Goal: Task Accomplishment & Management: Complete application form

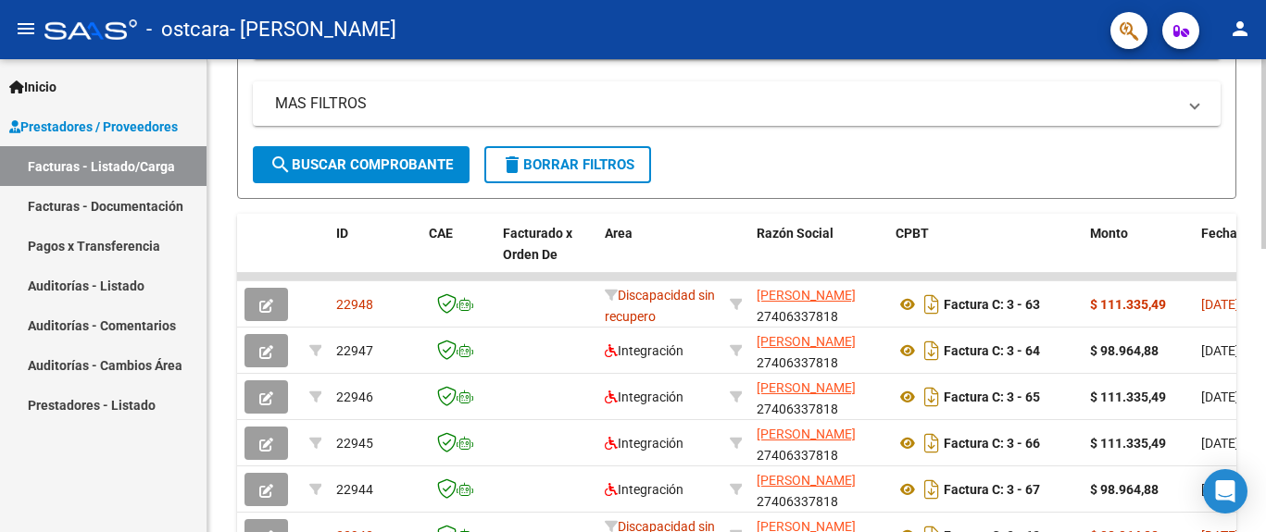
scroll to position [364, 0]
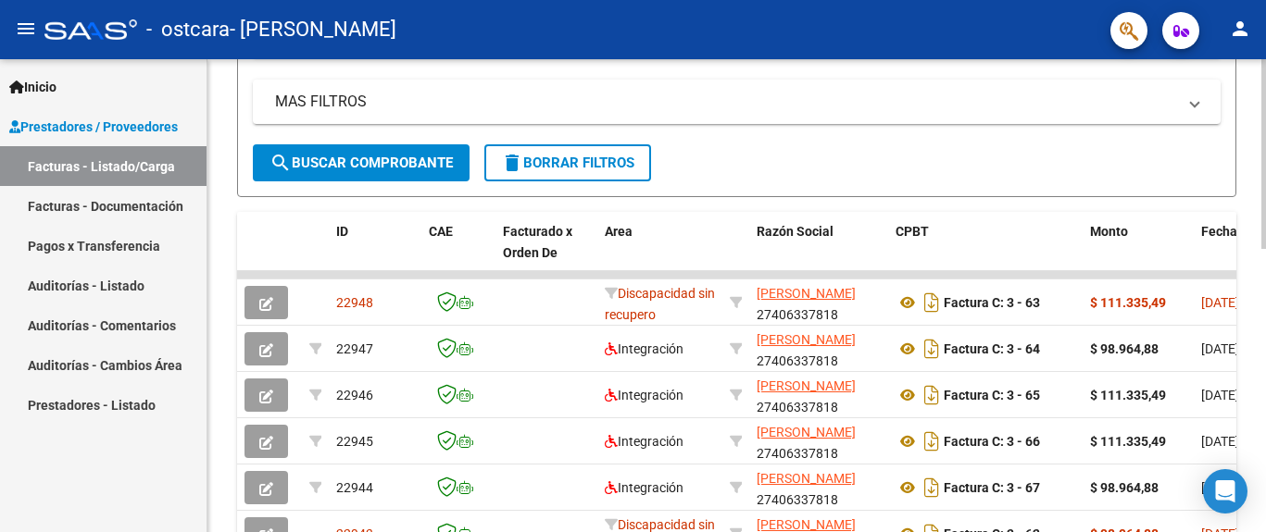
click at [1264, 249] on div at bounding box center [1263, 154] width 5 height 190
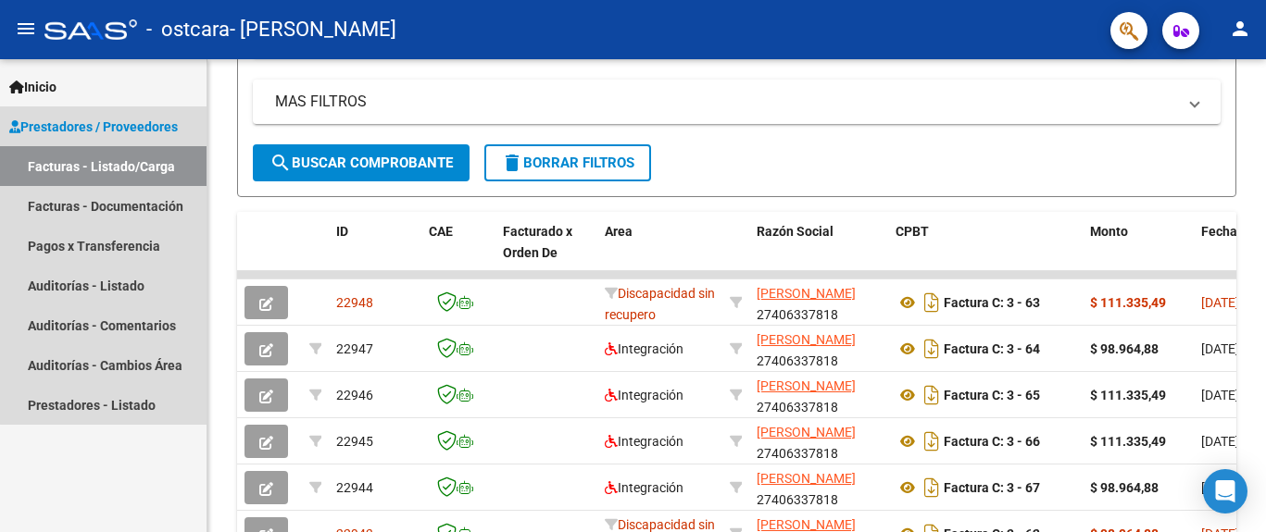
click at [167, 120] on span "Prestadores / Proveedores" at bounding box center [93, 127] width 169 height 20
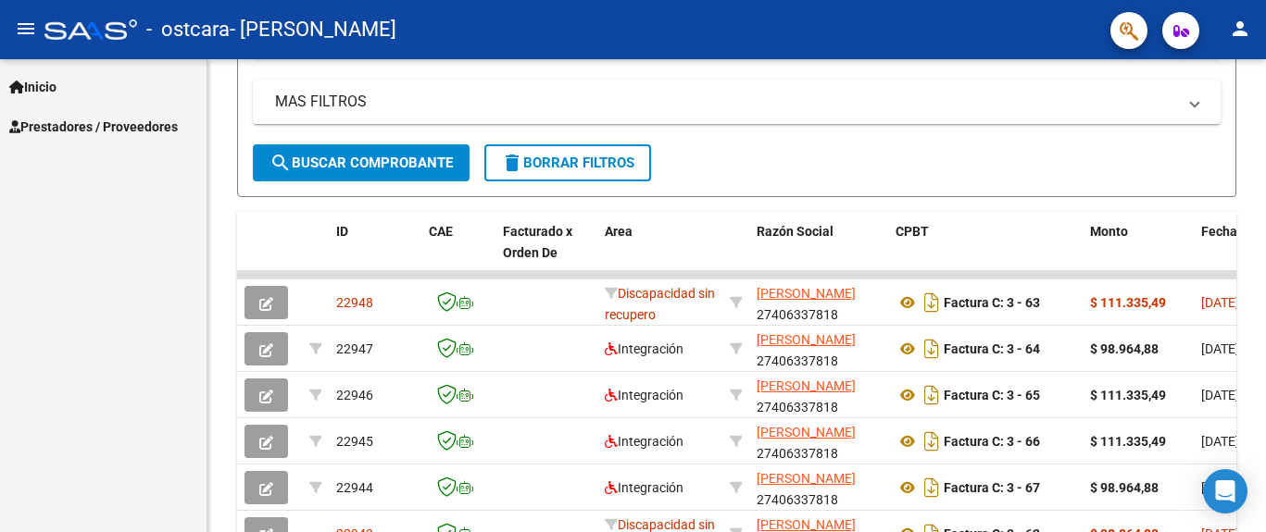
click at [167, 120] on span "Prestadores / Proveedores" at bounding box center [93, 127] width 169 height 20
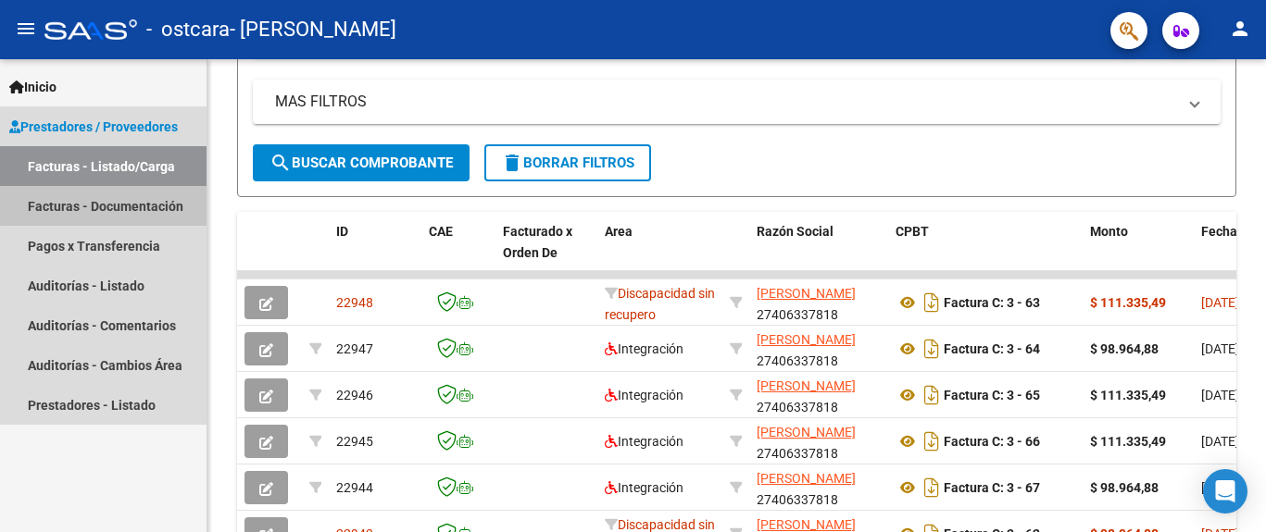
click at [166, 194] on link "Facturas - Documentación" at bounding box center [103, 206] width 206 height 40
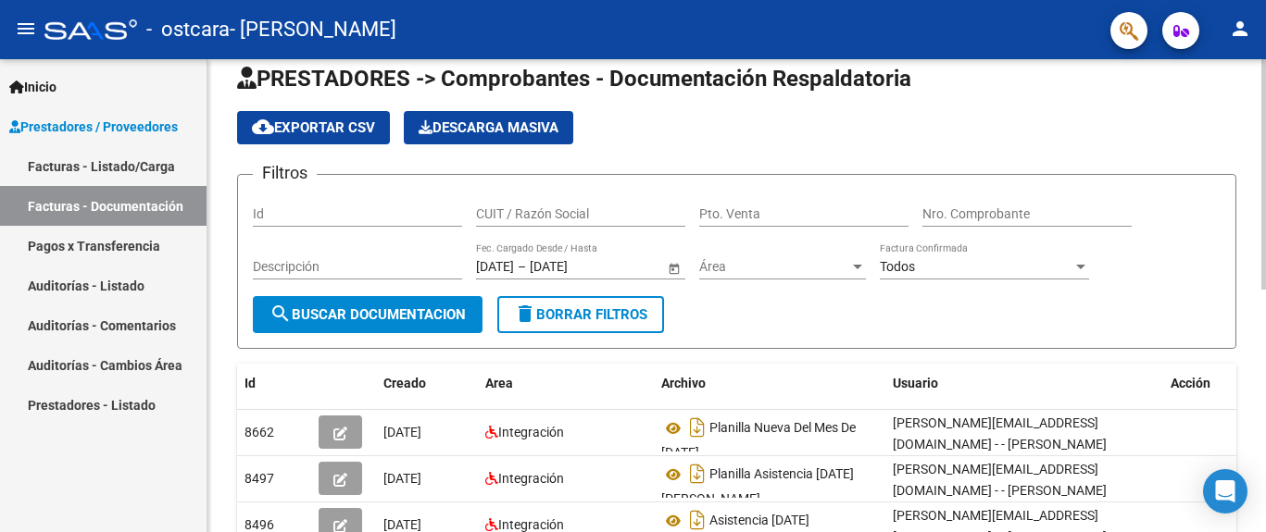
scroll to position [21, 0]
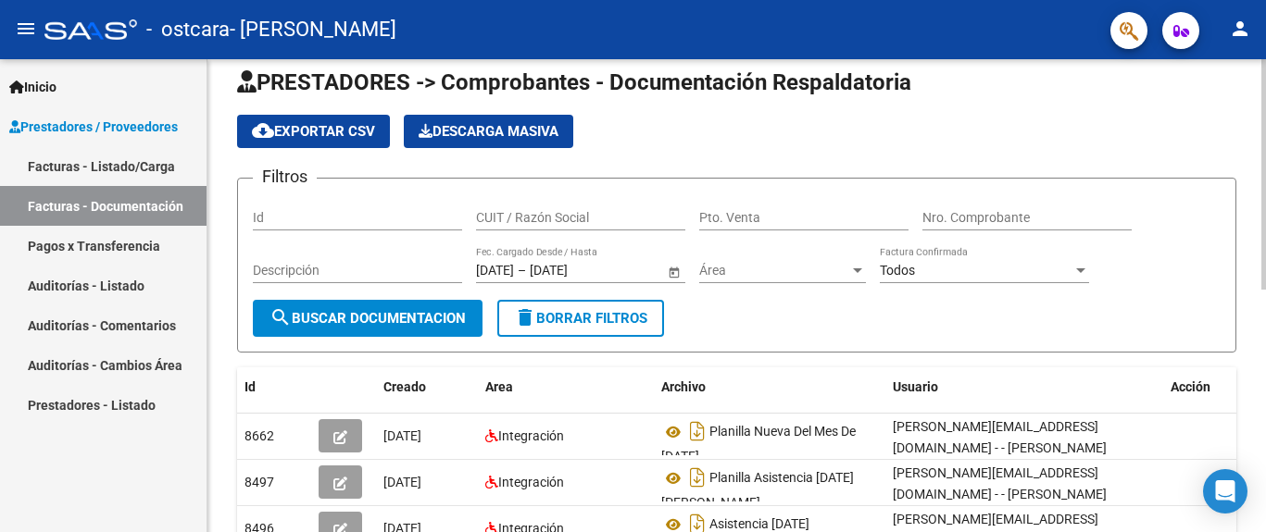
click at [1264, 103] on div at bounding box center [1263, 174] width 5 height 231
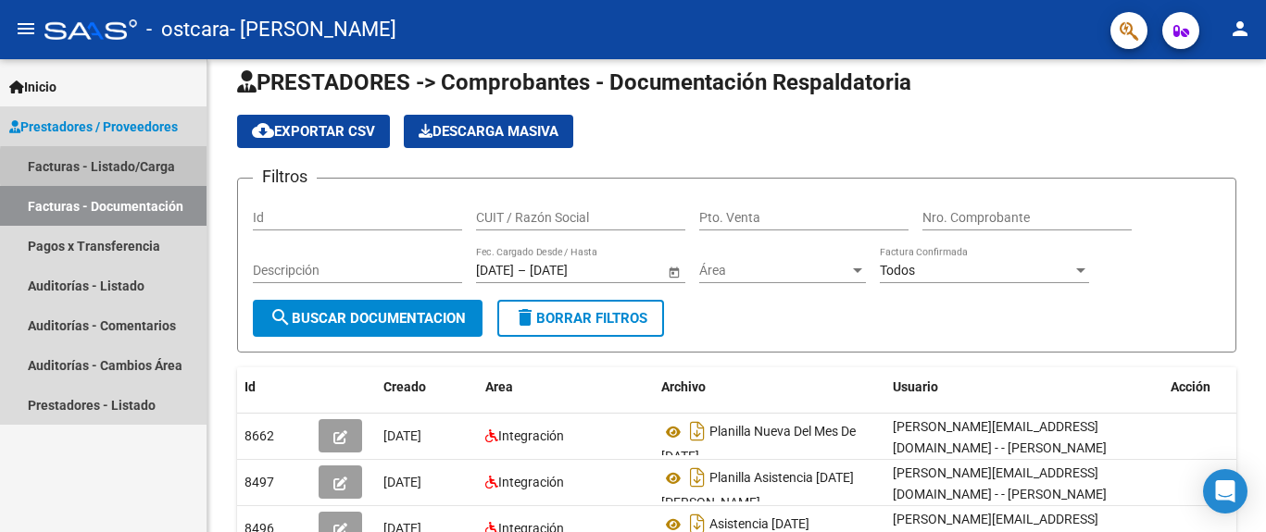
click at [165, 167] on link "Facturas - Listado/Carga" at bounding box center [103, 166] width 206 height 40
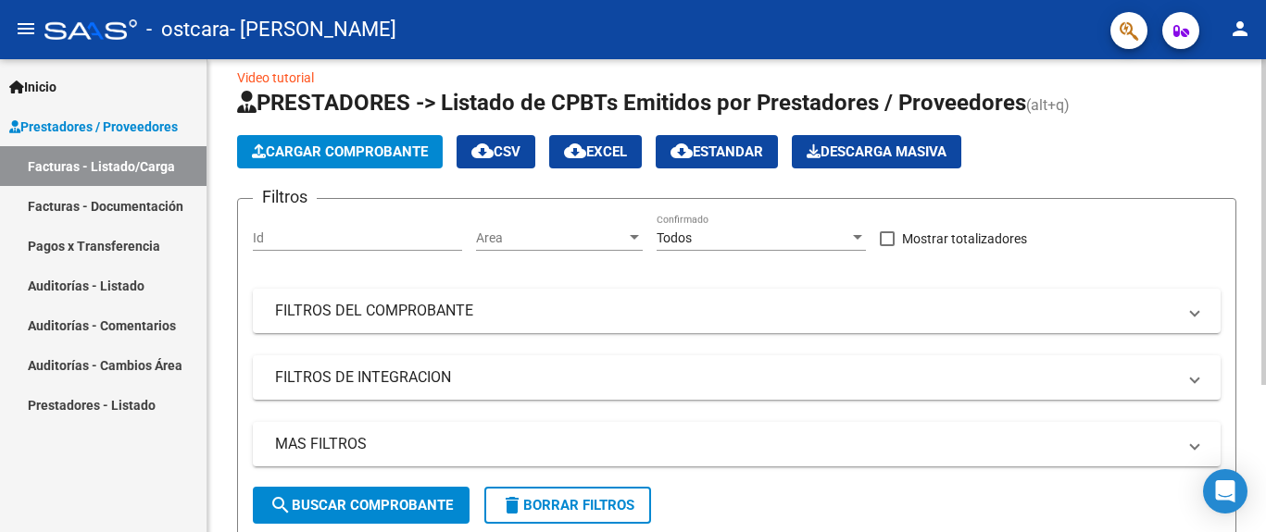
click at [342, 157] on span "Cargar Comprobante" at bounding box center [340, 152] width 176 height 17
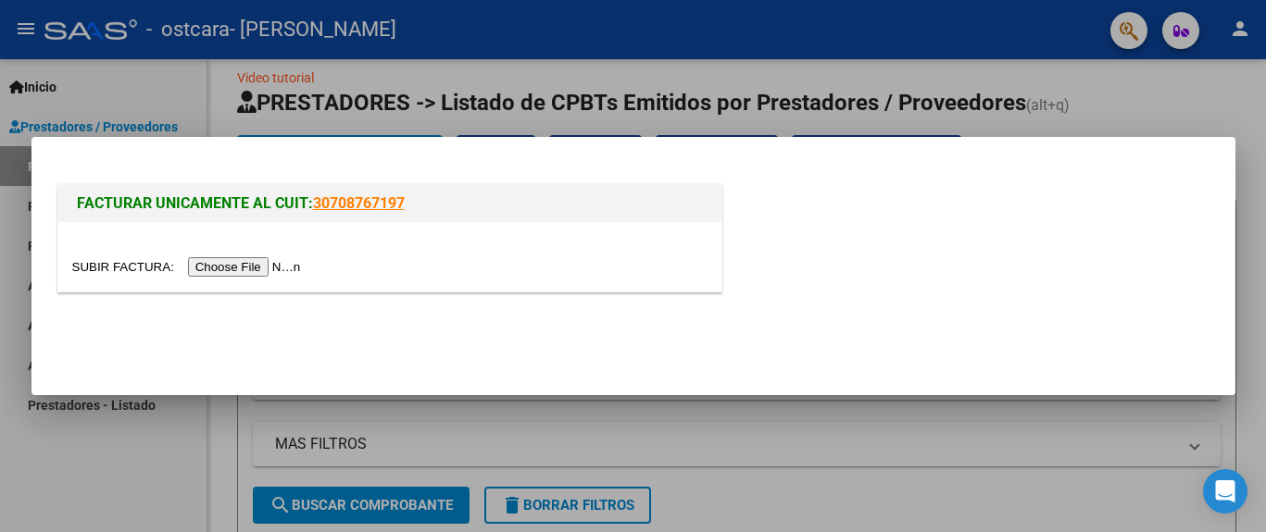
click at [292, 269] on input "file" at bounding box center [189, 266] width 234 height 19
click at [272, 267] on input "file" at bounding box center [189, 266] width 234 height 19
click at [273, 271] on input "file" at bounding box center [189, 266] width 234 height 19
click at [277, 274] on input "file" at bounding box center [189, 266] width 234 height 19
click at [289, 267] on input "file" at bounding box center [189, 266] width 234 height 19
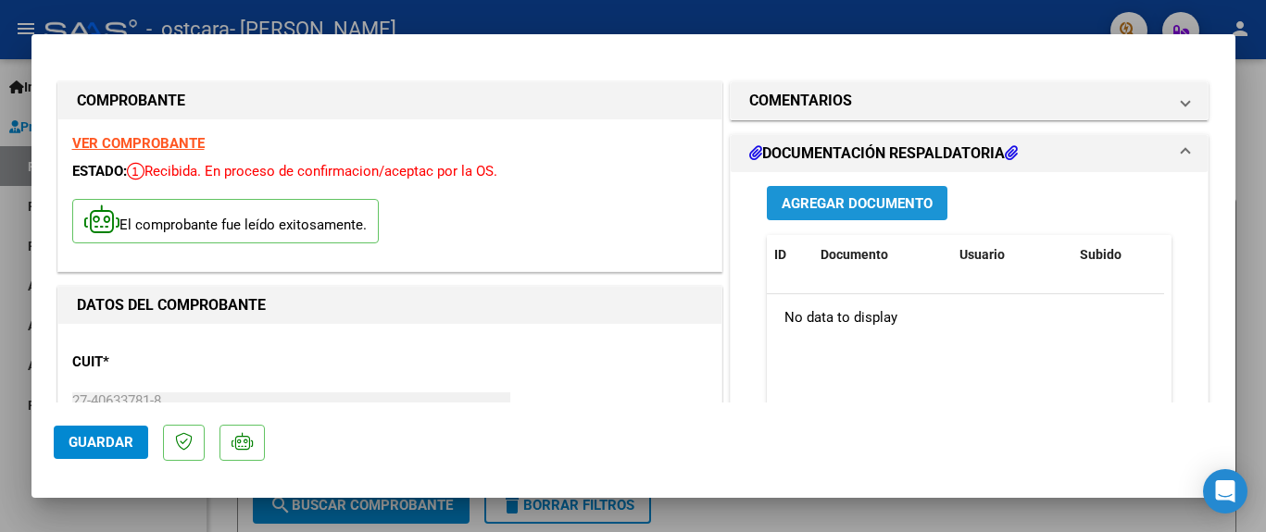
click at [881, 200] on span "Agregar Documento" at bounding box center [856, 203] width 151 height 17
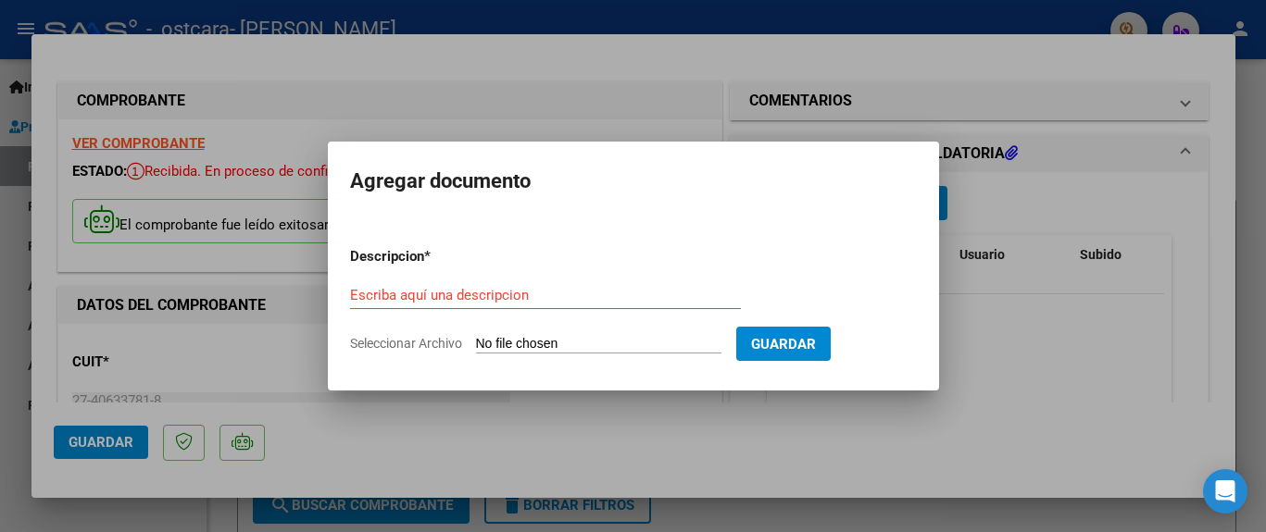
click at [545, 343] on input "Seleccionar Archivo" at bounding box center [598, 345] width 245 height 18
click at [530, 344] on input "Seleccionar Archivo" at bounding box center [598, 345] width 245 height 18
type input "C:\fakepath\Asistencia [PERSON_NAME].pdf"
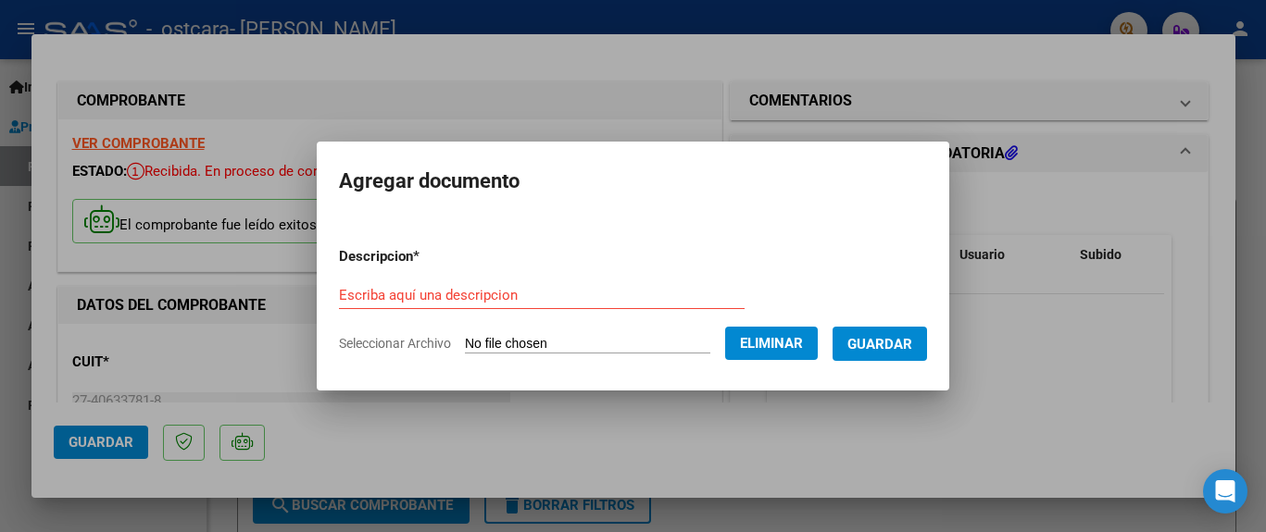
click at [465, 291] on input "Escriba aquí una descripcion" at bounding box center [542, 295] width 406 height 17
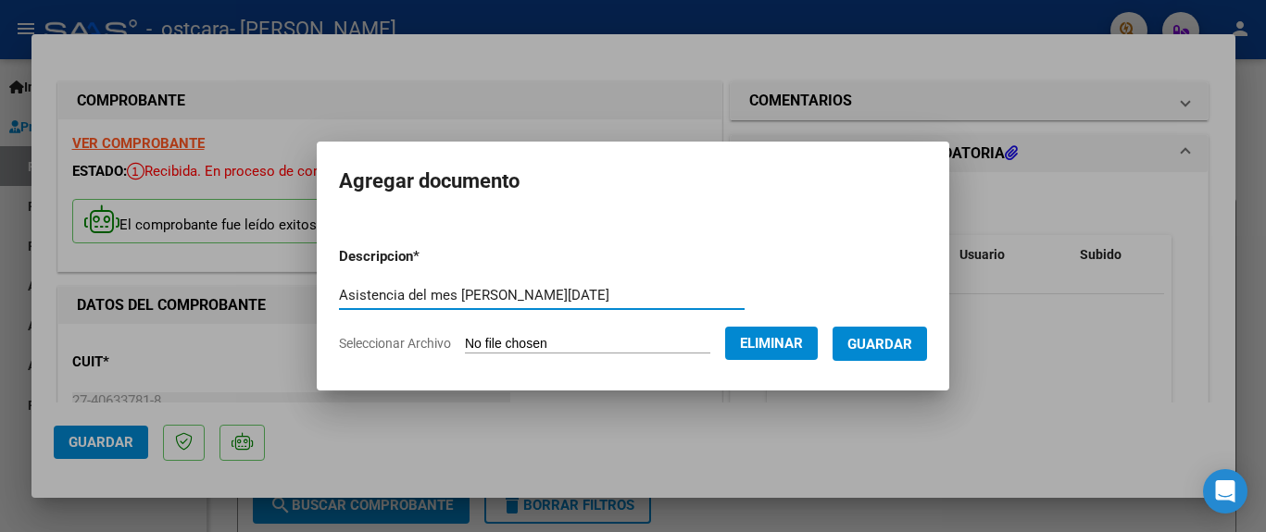
type input "Asistencia del mes [PERSON_NAME][DATE]"
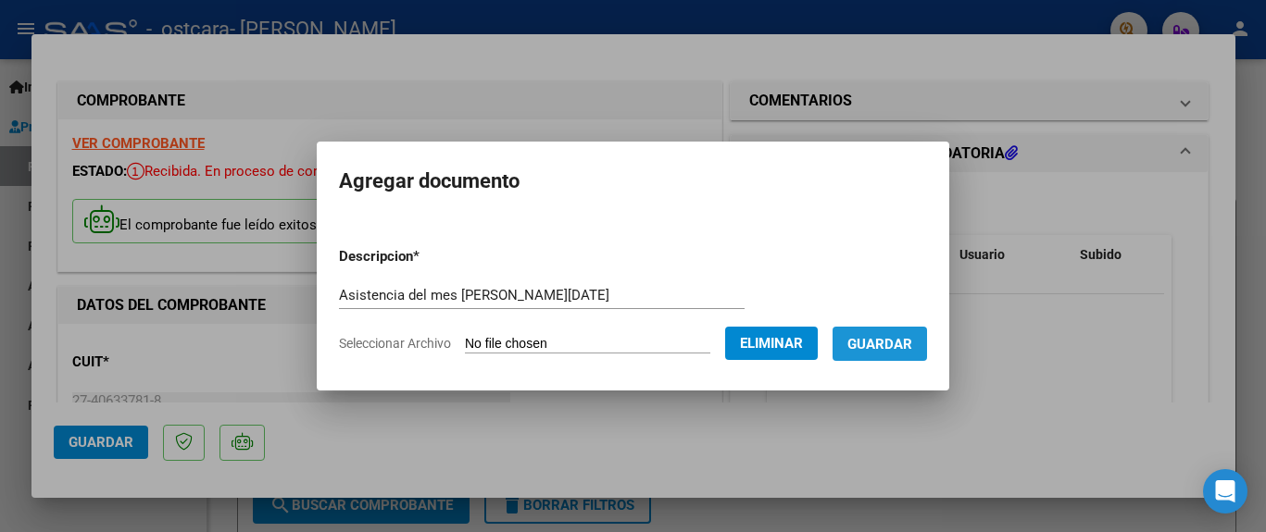
click at [868, 352] on span "Guardar" at bounding box center [879, 344] width 65 height 17
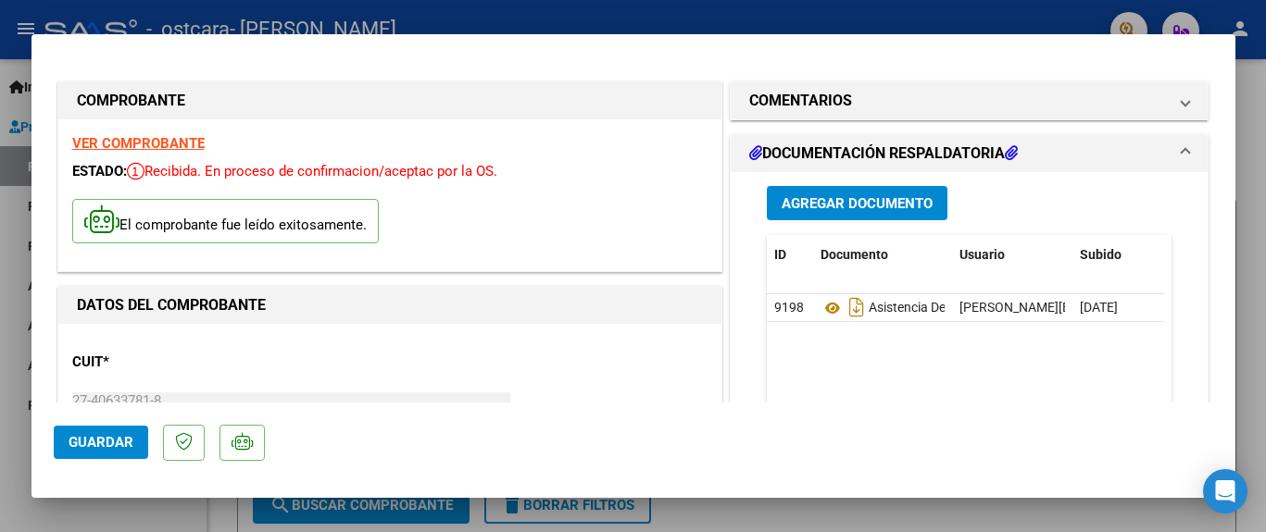
scroll to position [303, 0]
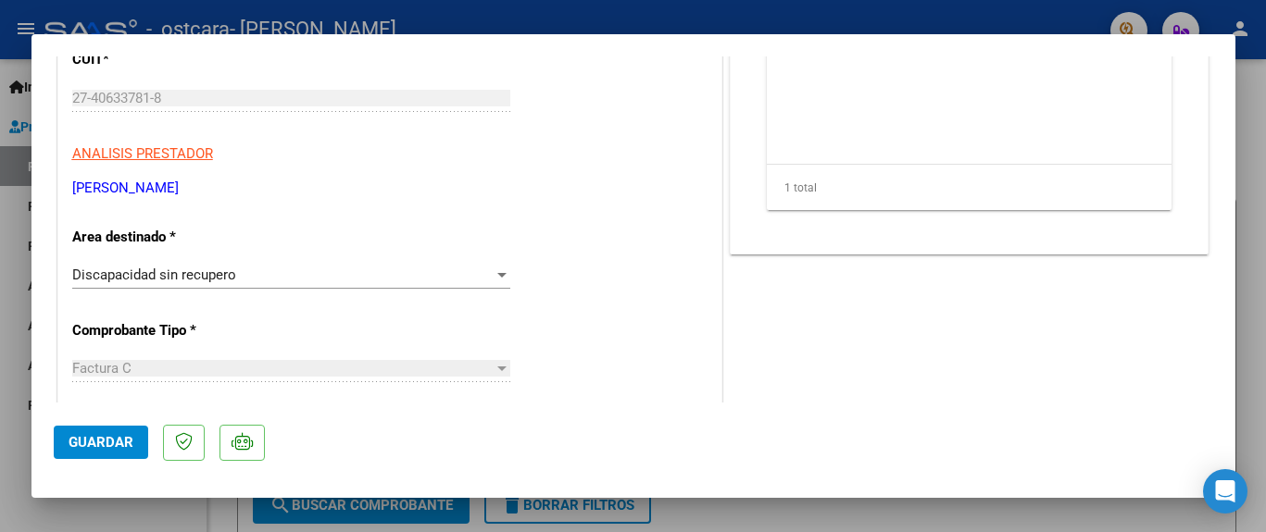
click at [1244, 268] on div at bounding box center [633, 266] width 1266 height 532
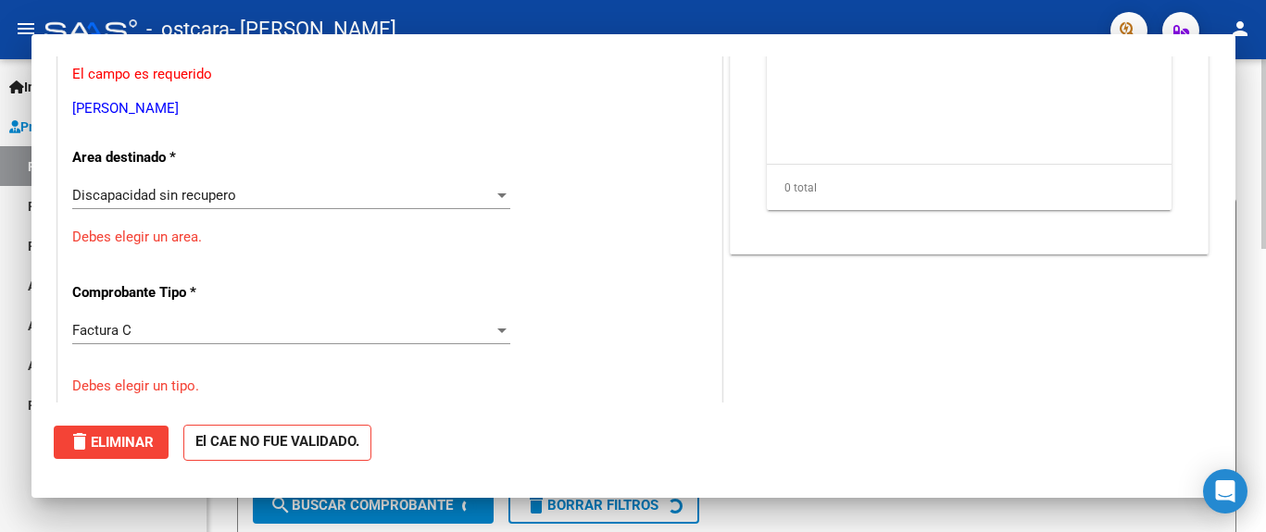
click at [1228, 275] on form "Filtros Id Area Area Todos Confirmado Mostrar totalizadores FILTROS DEL COMPROB…" at bounding box center [736, 369] width 999 height 342
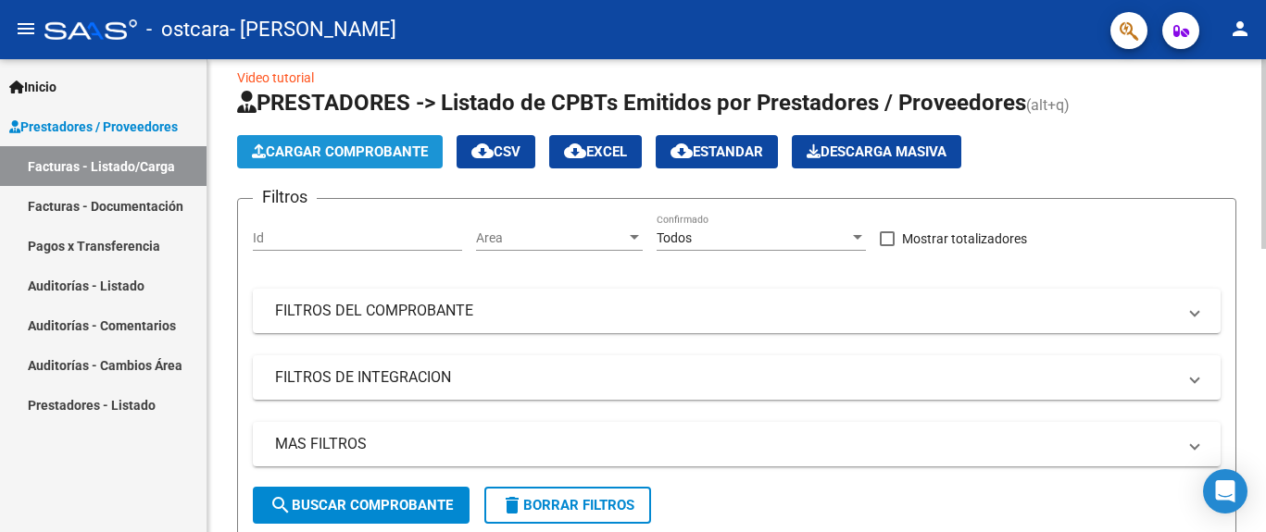
click at [387, 141] on button "Cargar Comprobante" at bounding box center [340, 151] width 206 height 33
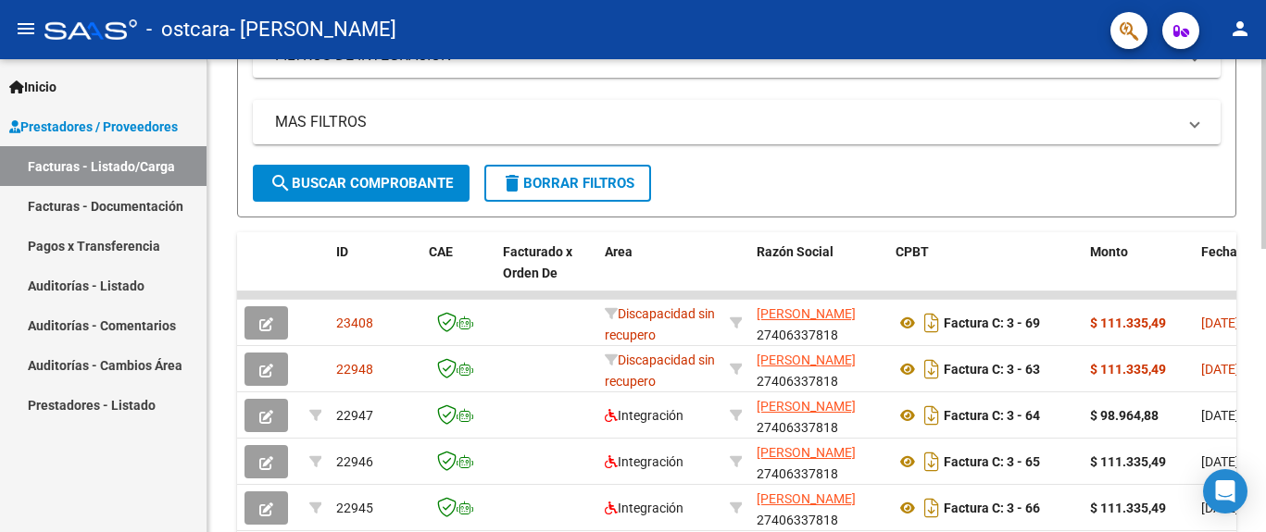
scroll to position [0, 0]
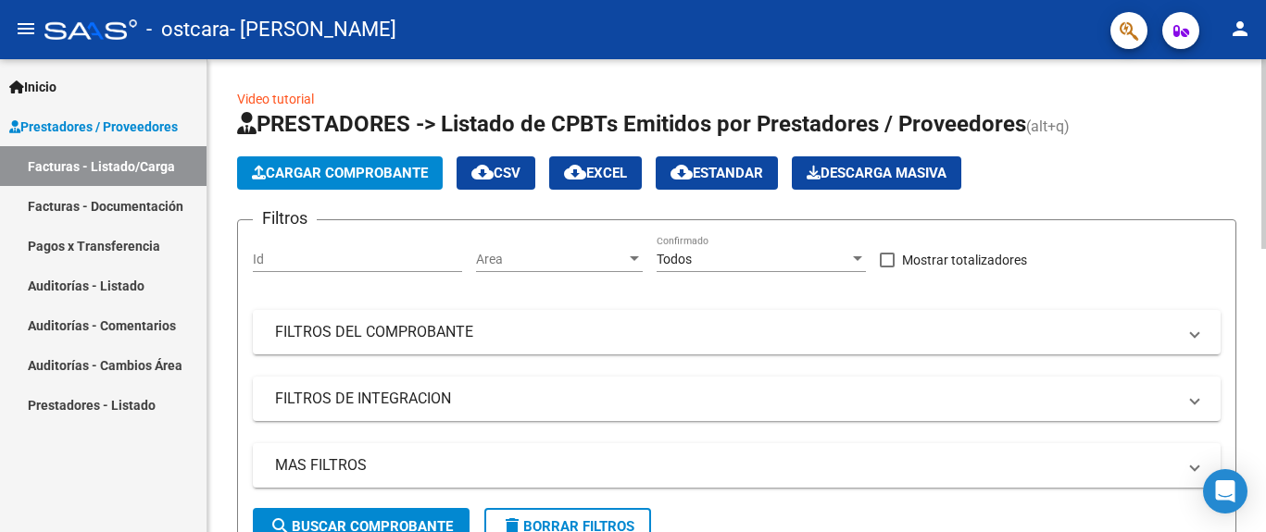
click at [1263, 143] on div at bounding box center [1263, 154] width 5 height 190
click at [322, 180] on span "Cargar Comprobante" at bounding box center [340, 173] width 176 height 17
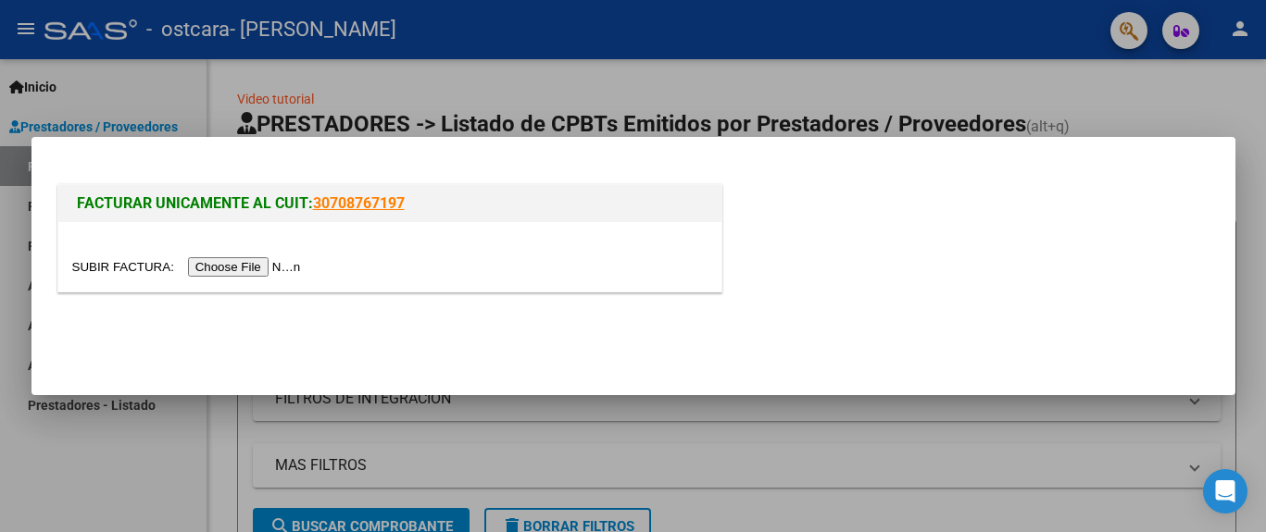
click at [281, 264] on input "file" at bounding box center [189, 266] width 234 height 19
click at [290, 269] on input "file" at bounding box center [189, 266] width 234 height 19
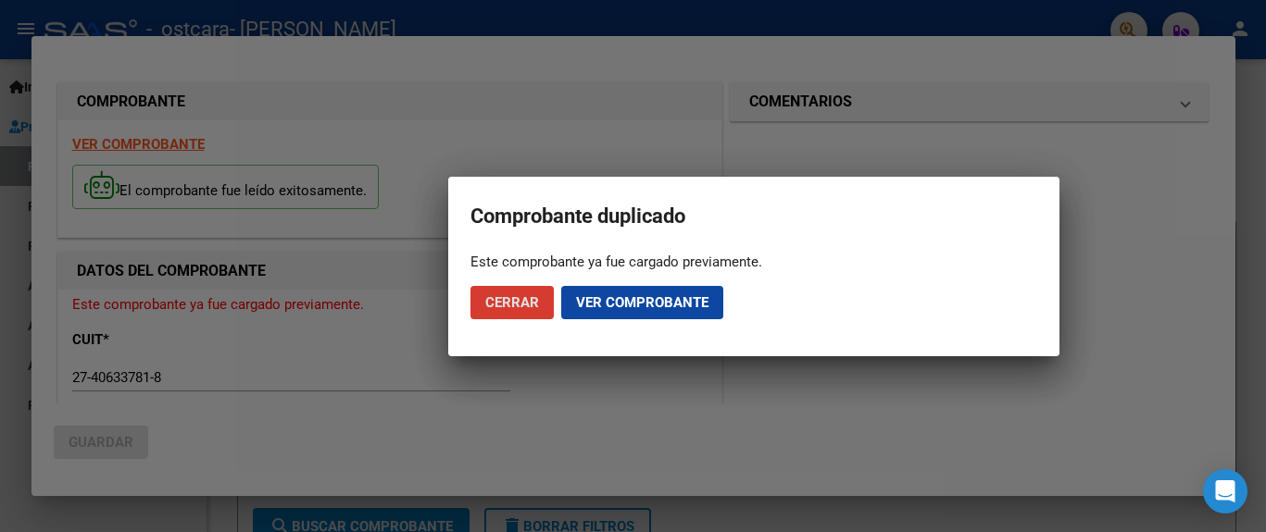
click at [508, 294] on span "Cerrar" at bounding box center [512, 302] width 54 height 17
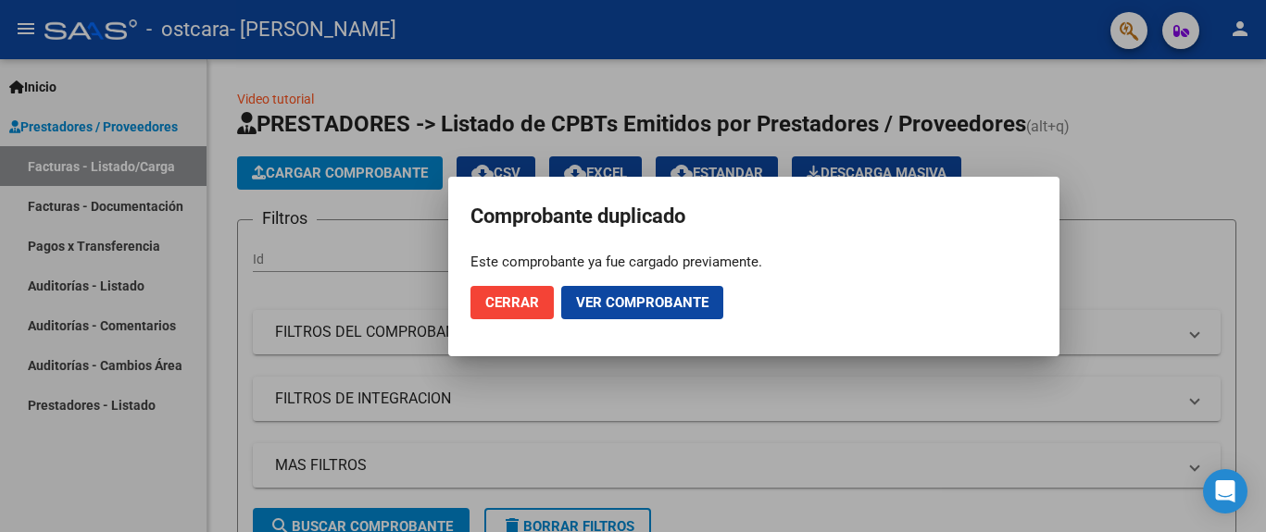
click at [627, 295] on span "Ver comprobante" at bounding box center [642, 302] width 132 height 17
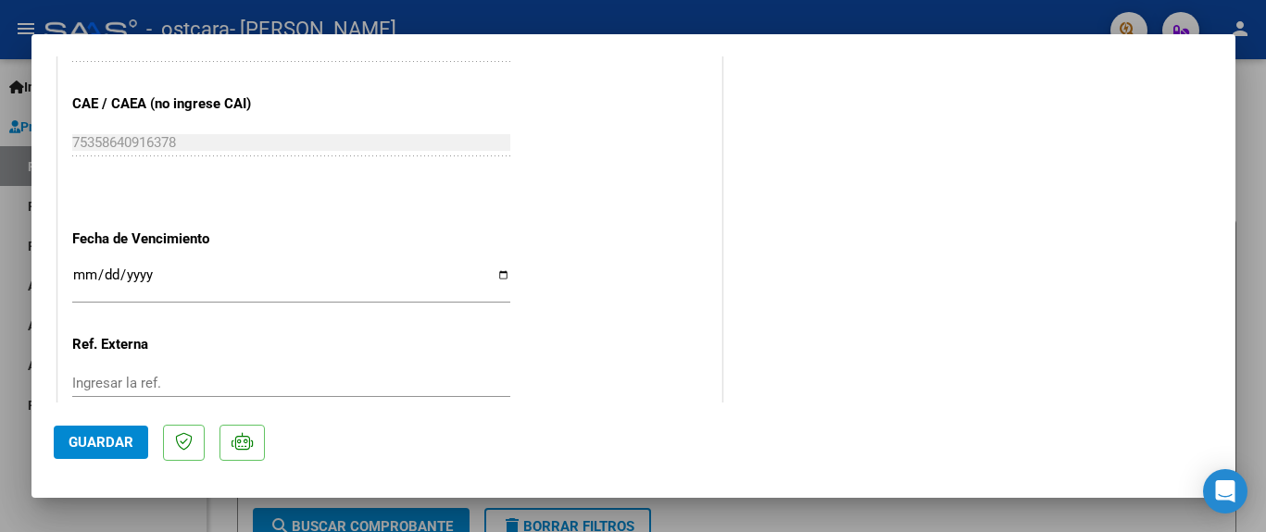
scroll to position [1037, 0]
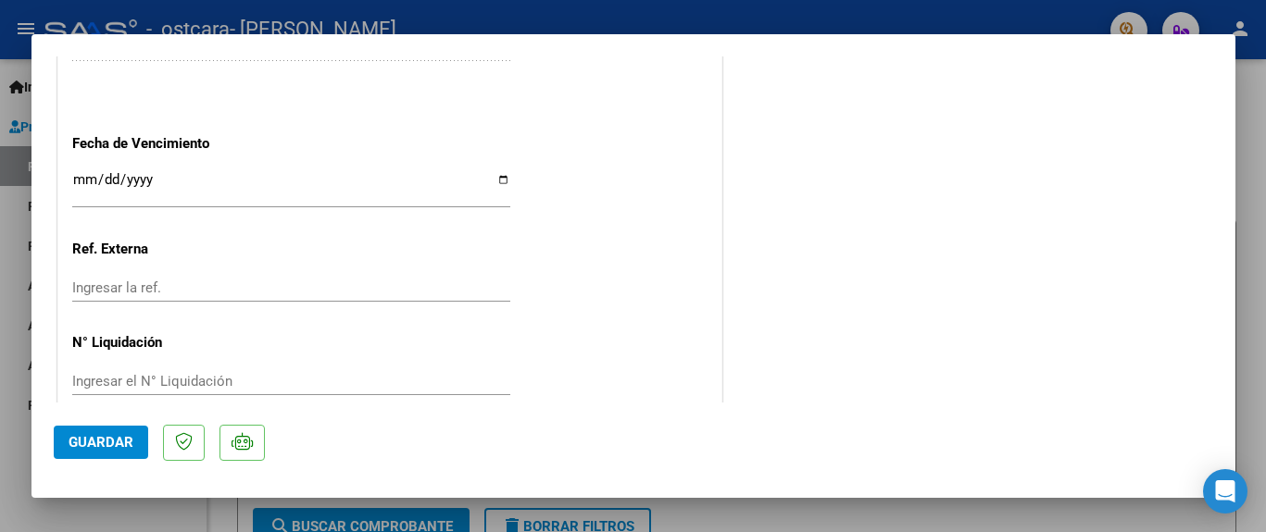
click at [131, 443] on span "Guardar" at bounding box center [101, 442] width 65 height 17
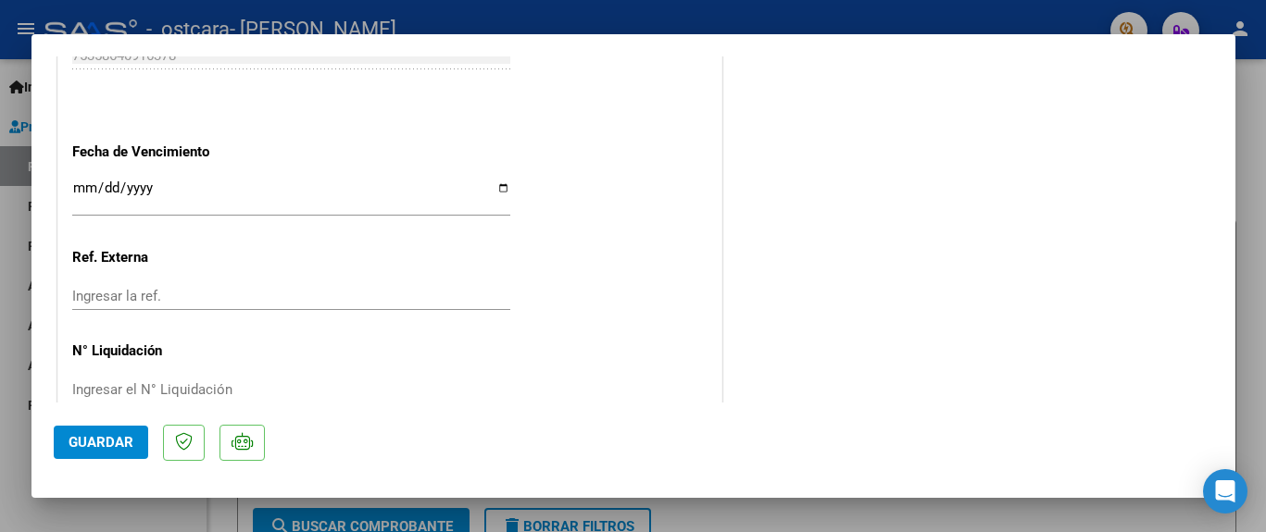
scroll to position [1042, 0]
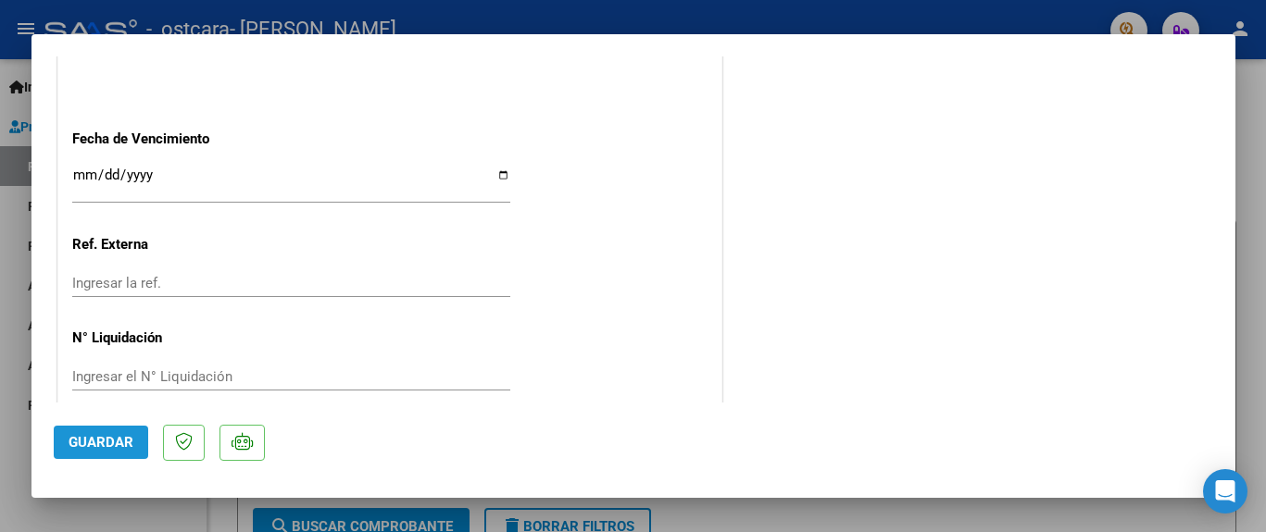
click at [127, 436] on span "Guardar" at bounding box center [101, 442] width 65 height 17
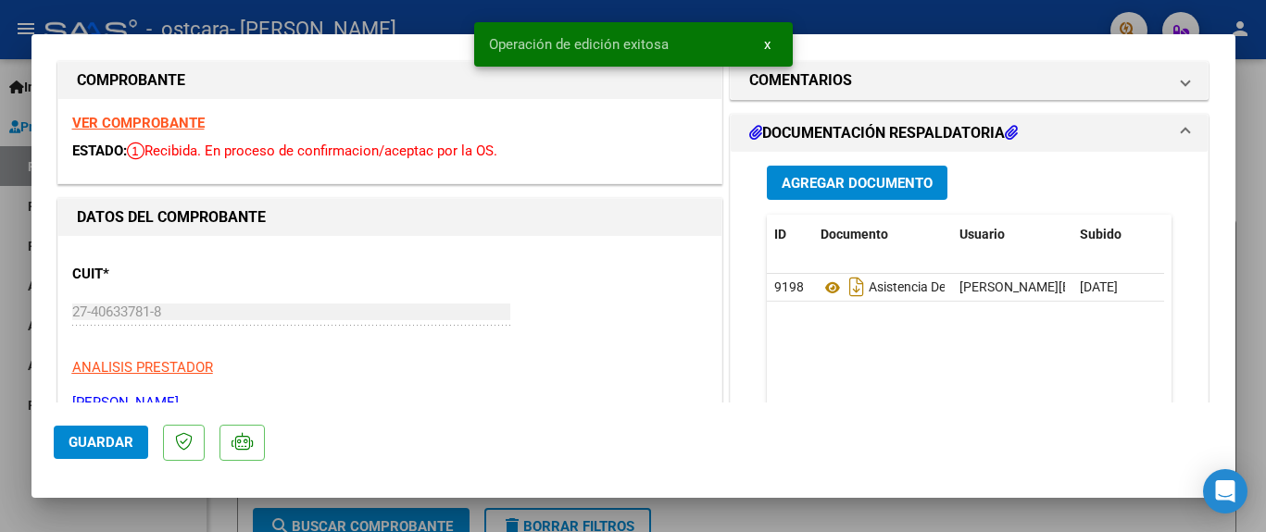
scroll to position [0, 0]
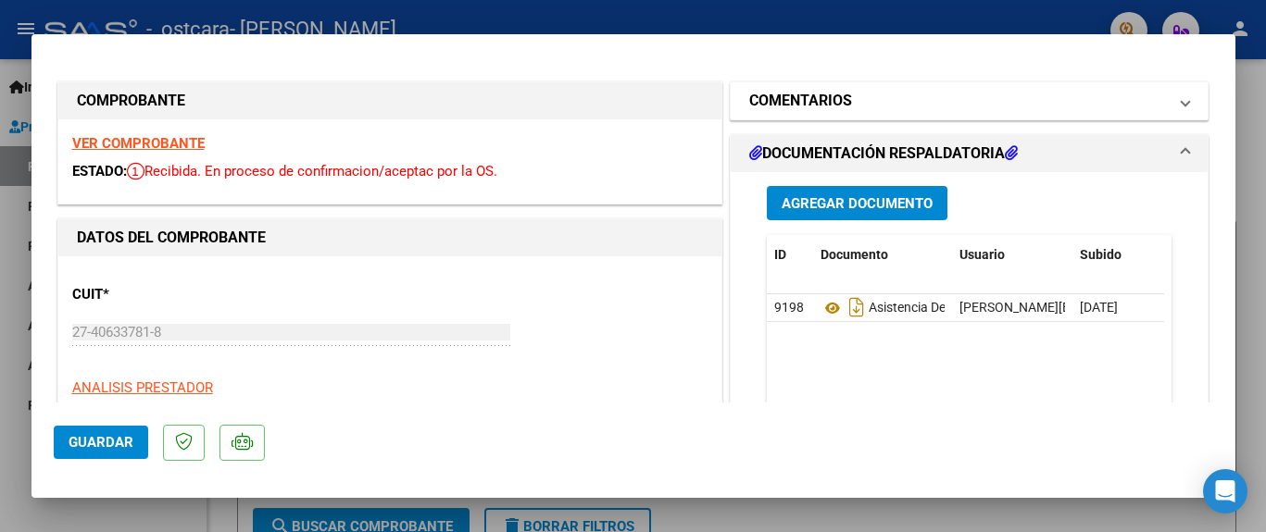
click at [1148, 104] on span "COMENTARIOS" at bounding box center [965, 101] width 433 height 22
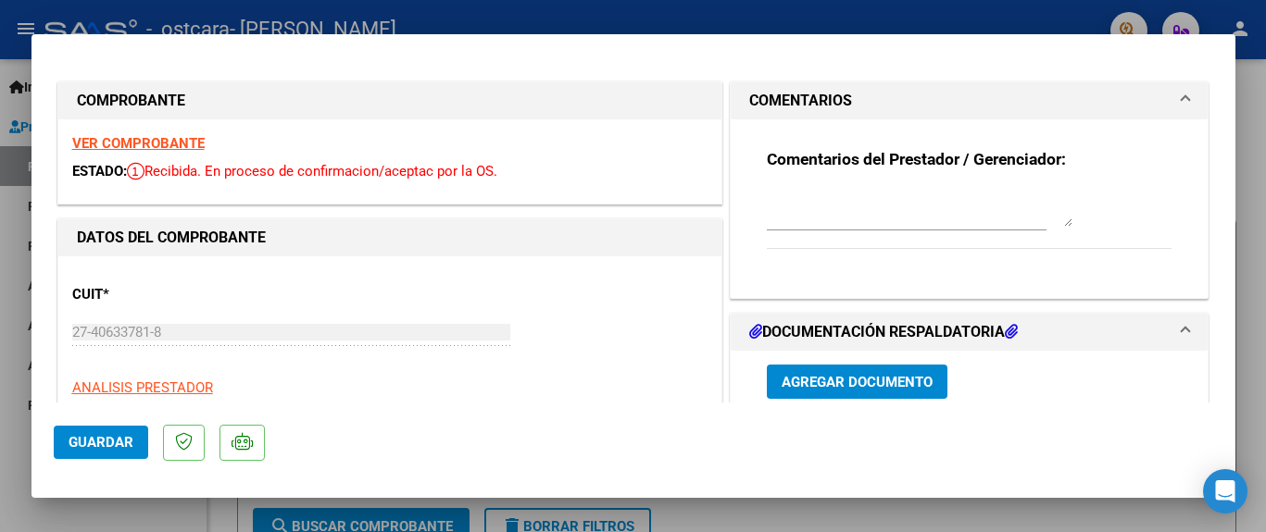
click at [1148, 104] on span "COMENTARIOS" at bounding box center [965, 101] width 433 height 22
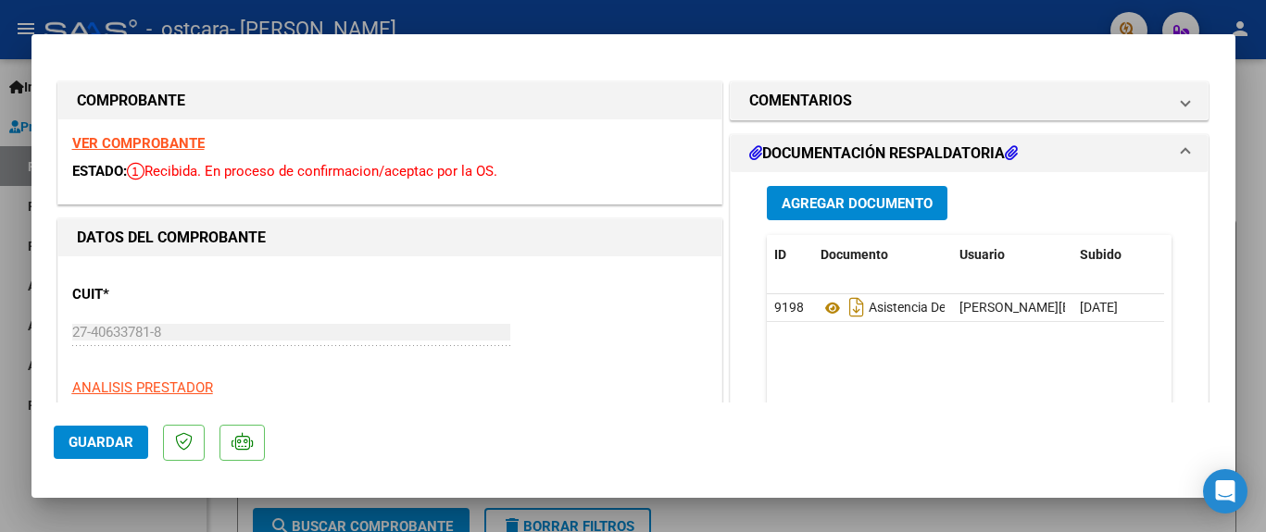
click at [1181, 147] on span at bounding box center [1184, 154] width 7 height 22
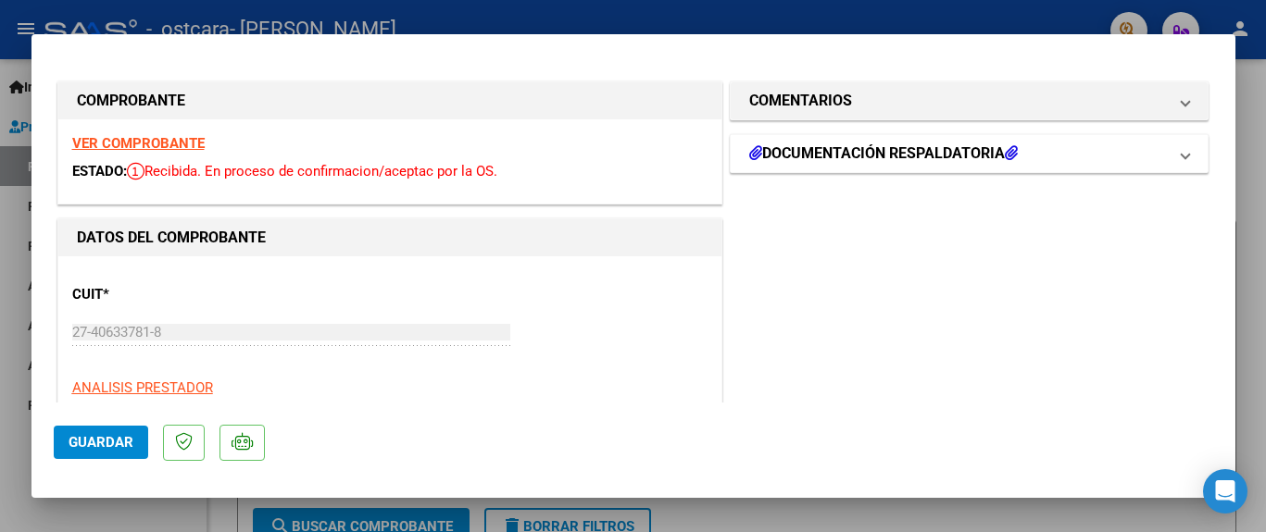
click at [1181, 147] on span at bounding box center [1184, 154] width 7 height 22
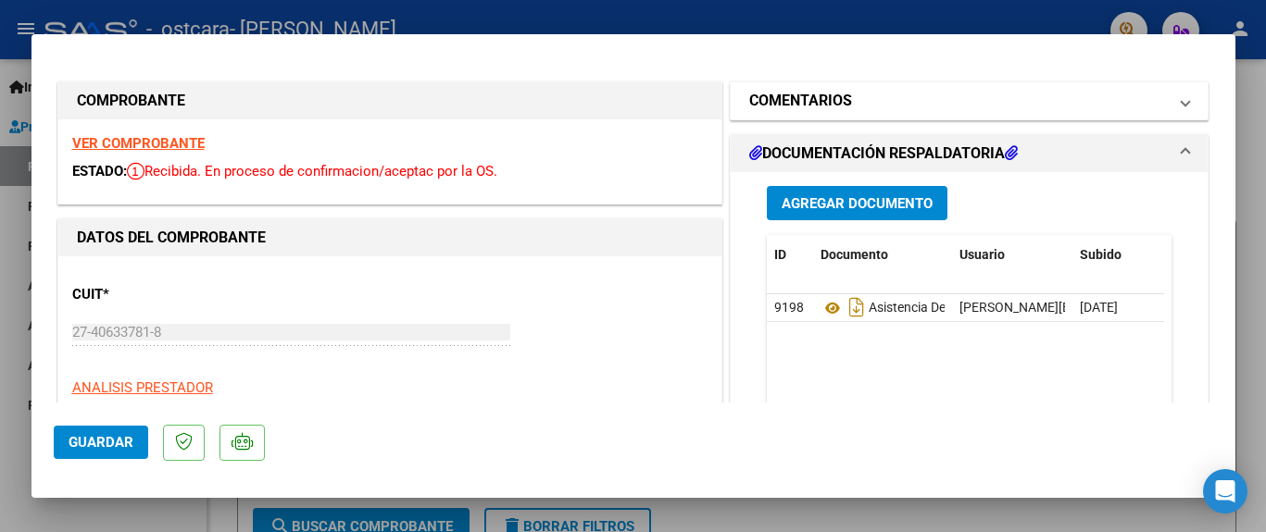
click at [1016, 106] on mat-panel-title "COMENTARIOS" at bounding box center [958, 101] width 418 height 22
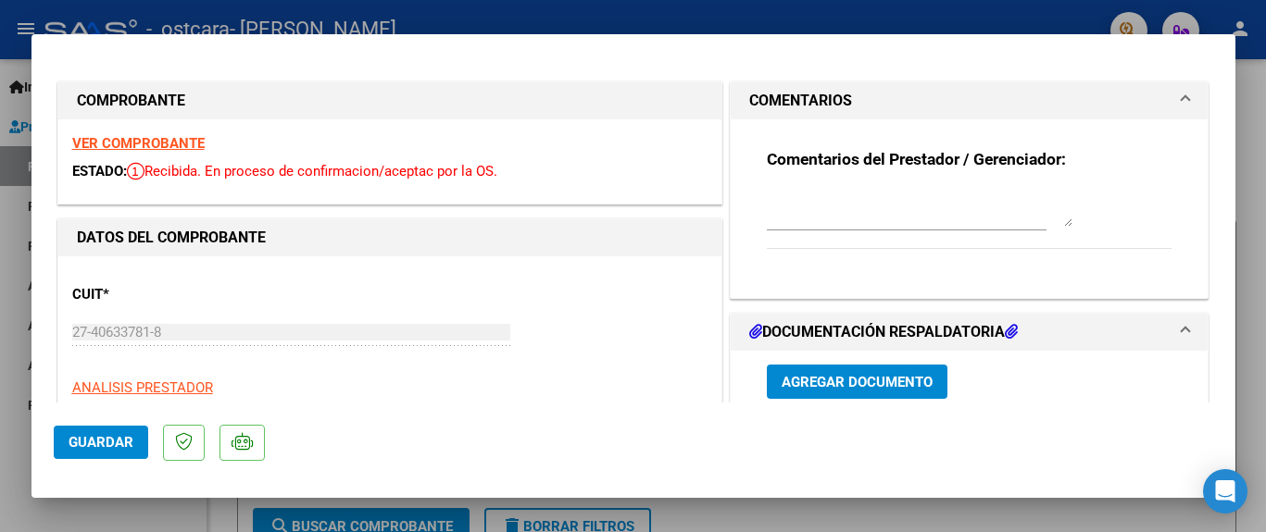
click at [868, 219] on textarea at bounding box center [920, 208] width 306 height 37
type textarea "No tuve la opción de agregar legajo!"
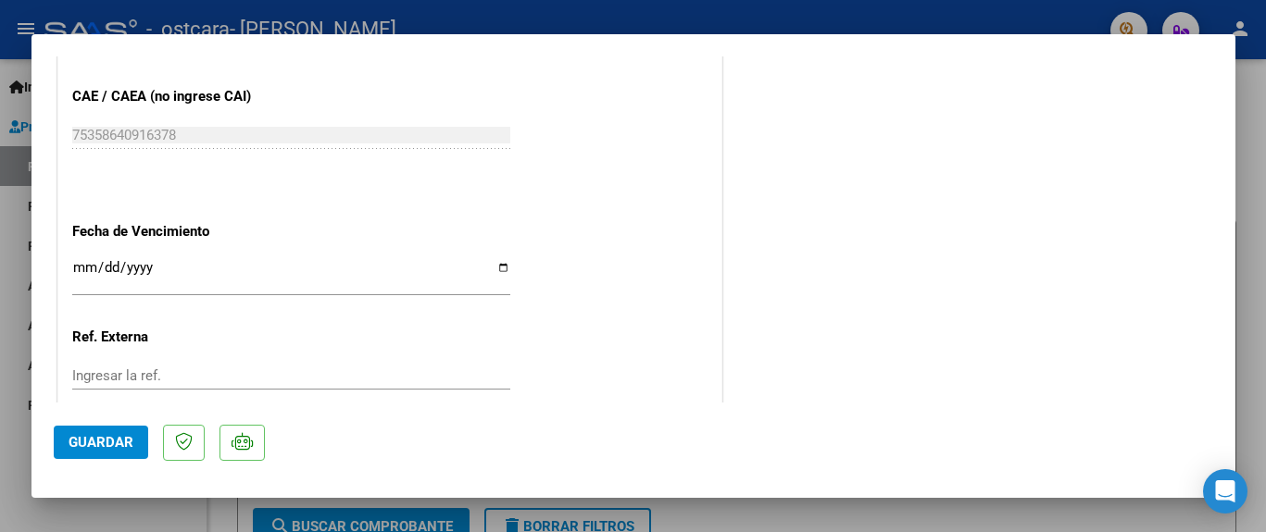
scroll to position [1042, 0]
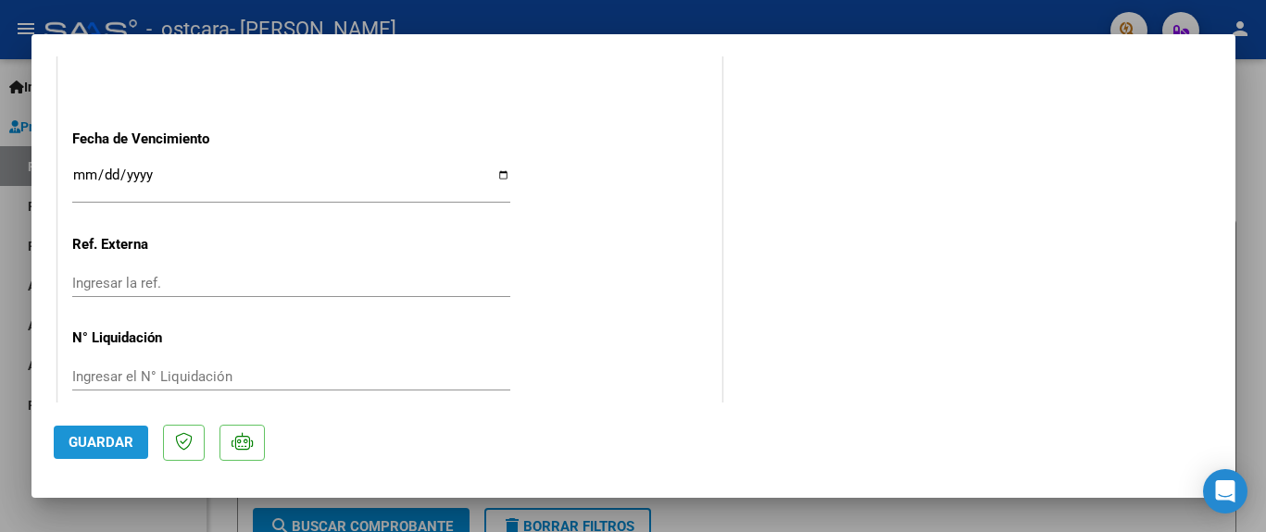
click at [118, 442] on span "Guardar" at bounding box center [101, 442] width 65 height 17
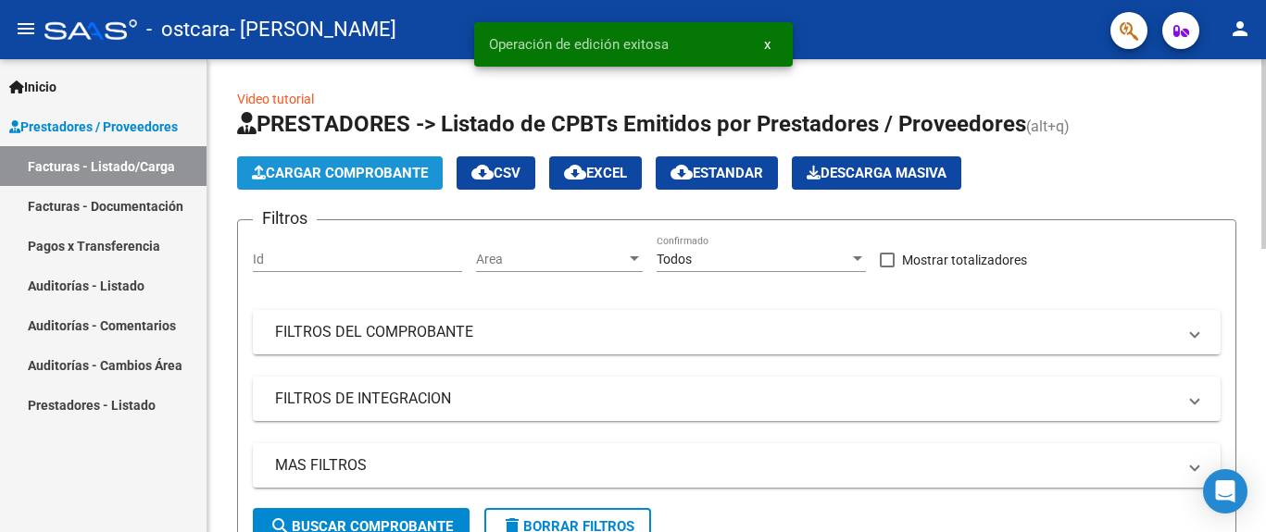
click at [369, 176] on span "Cargar Comprobante" at bounding box center [340, 173] width 176 height 17
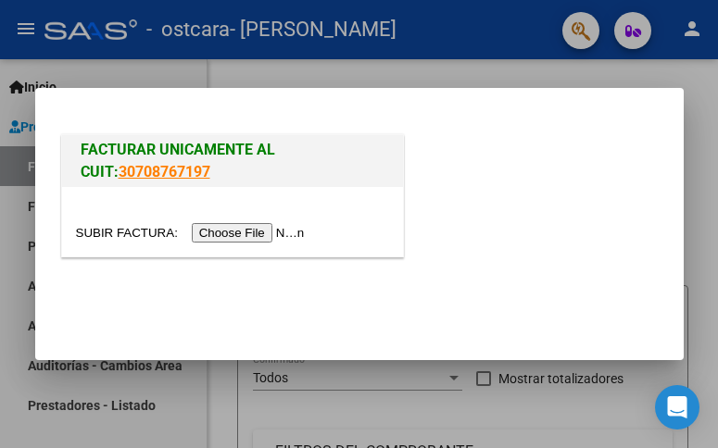
click at [281, 226] on div at bounding box center [232, 221] width 341 height 69
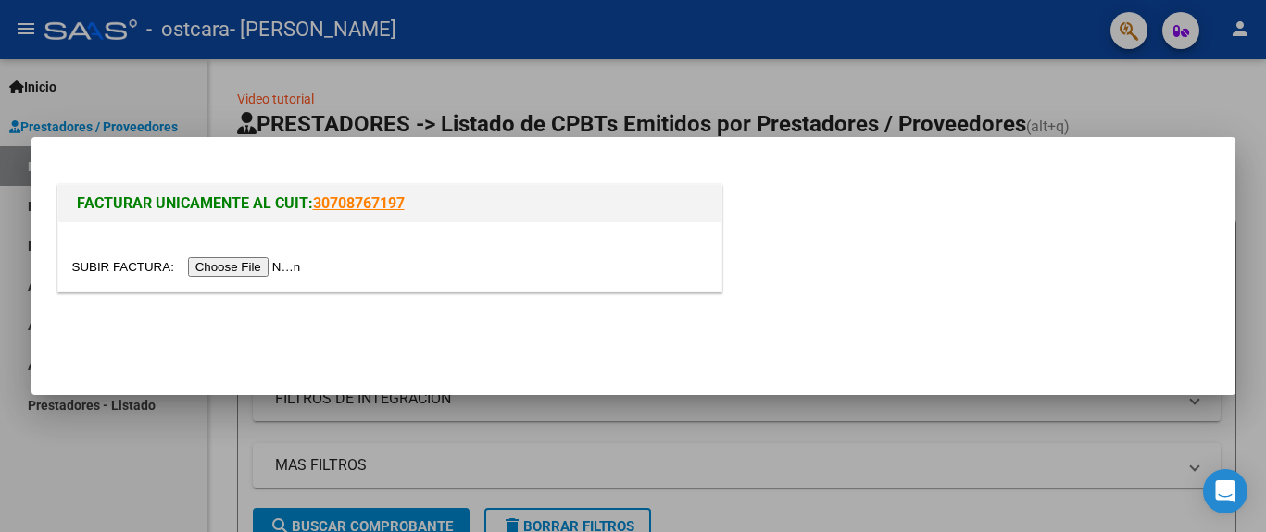
click at [287, 258] on input "file" at bounding box center [189, 266] width 234 height 19
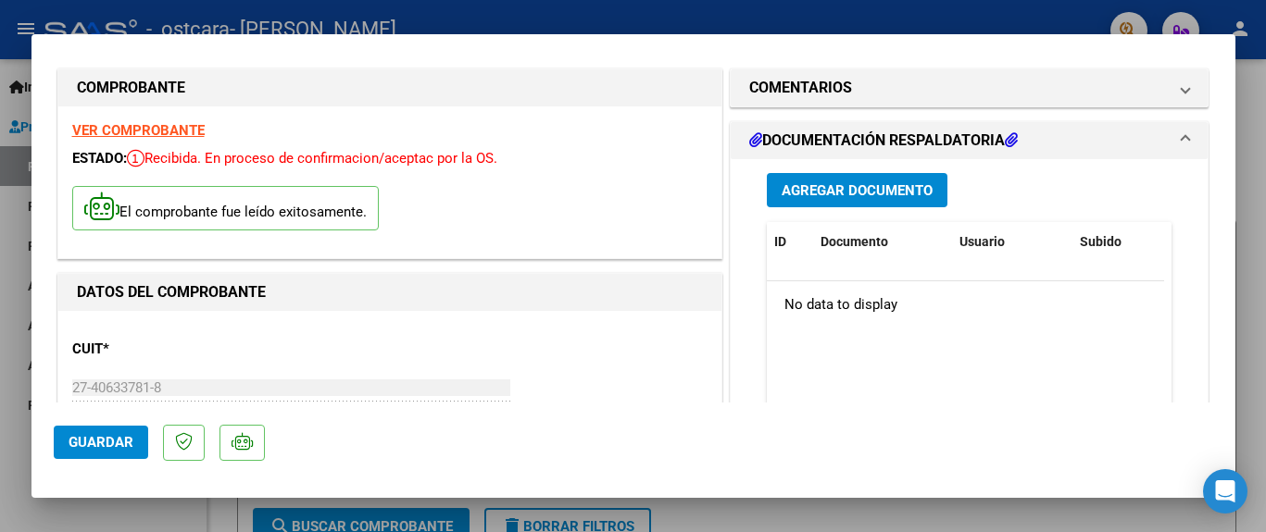
scroll to position [0, 0]
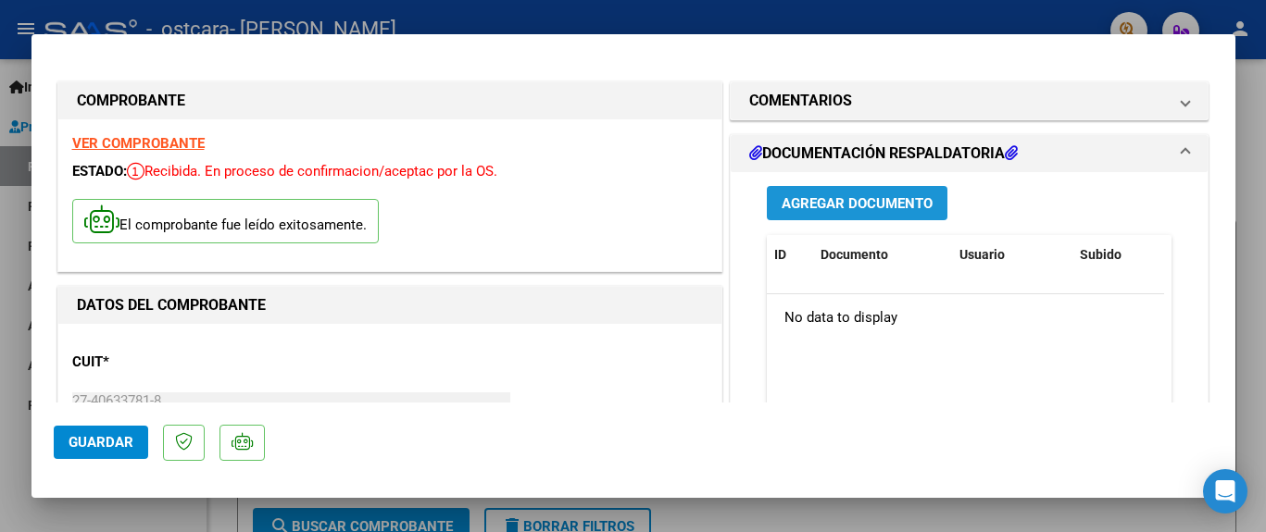
click at [893, 211] on span "Agregar Documento" at bounding box center [856, 203] width 151 height 17
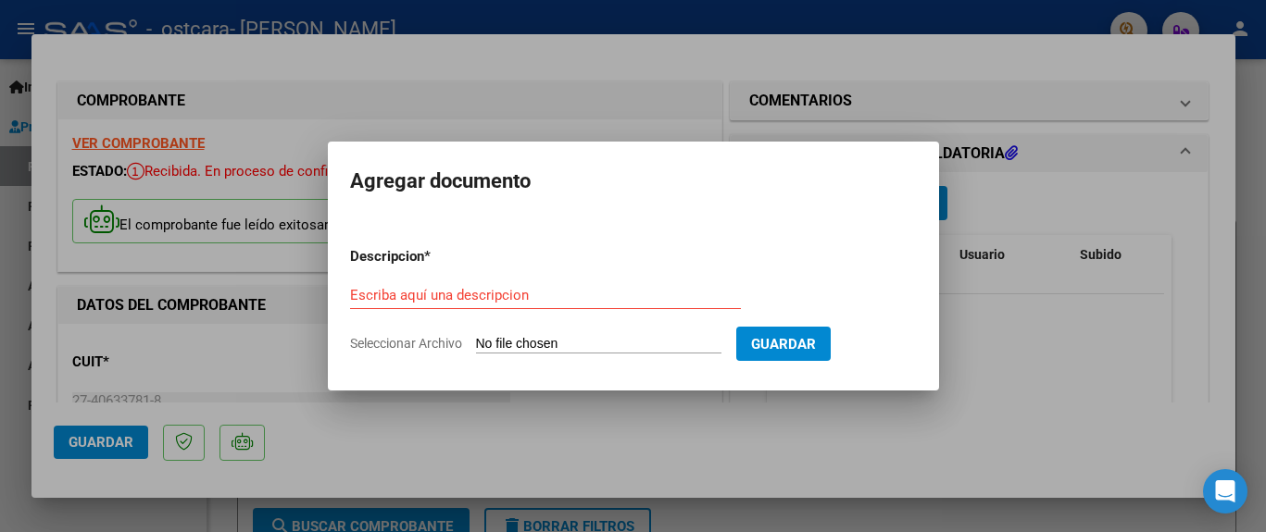
click at [533, 343] on input "Seleccionar Archivo" at bounding box center [598, 345] width 245 height 18
type input "C:\fakepath\[PERSON_NAME] asistencia Agosto.pdf"
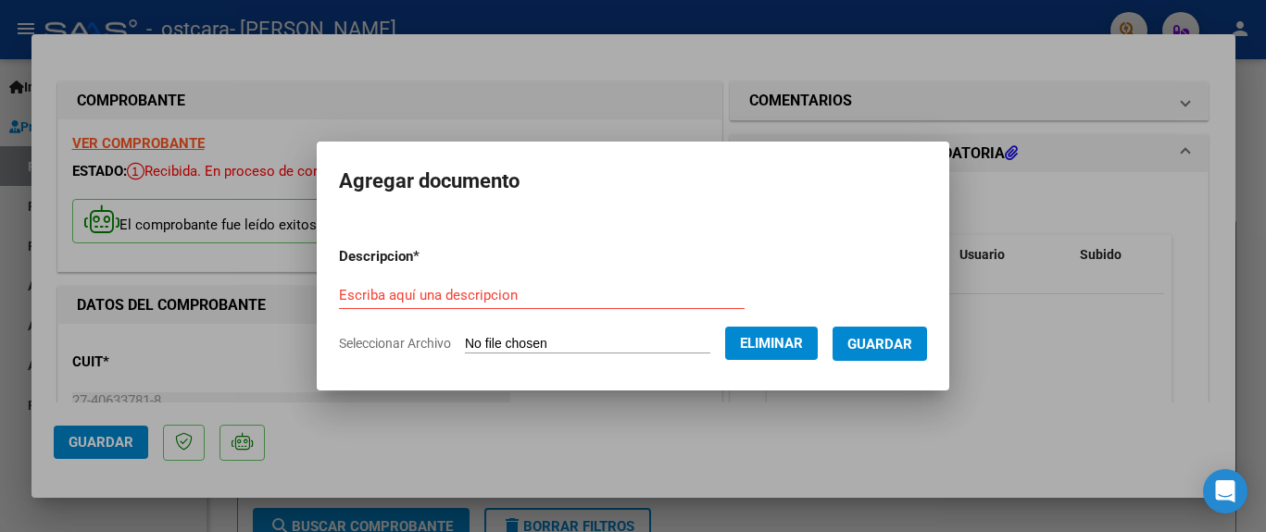
click at [477, 295] on input "Escriba aquí una descripcion" at bounding box center [542, 295] width 406 height 17
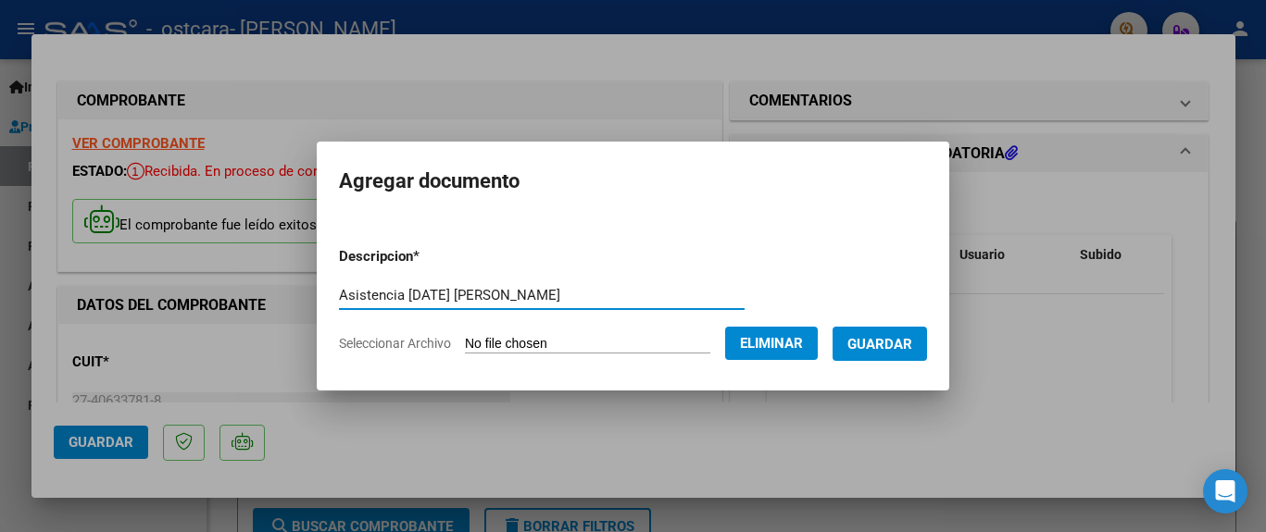
type input "Asistencia [DATE] [PERSON_NAME]"
click at [889, 337] on span "Guardar" at bounding box center [879, 344] width 65 height 17
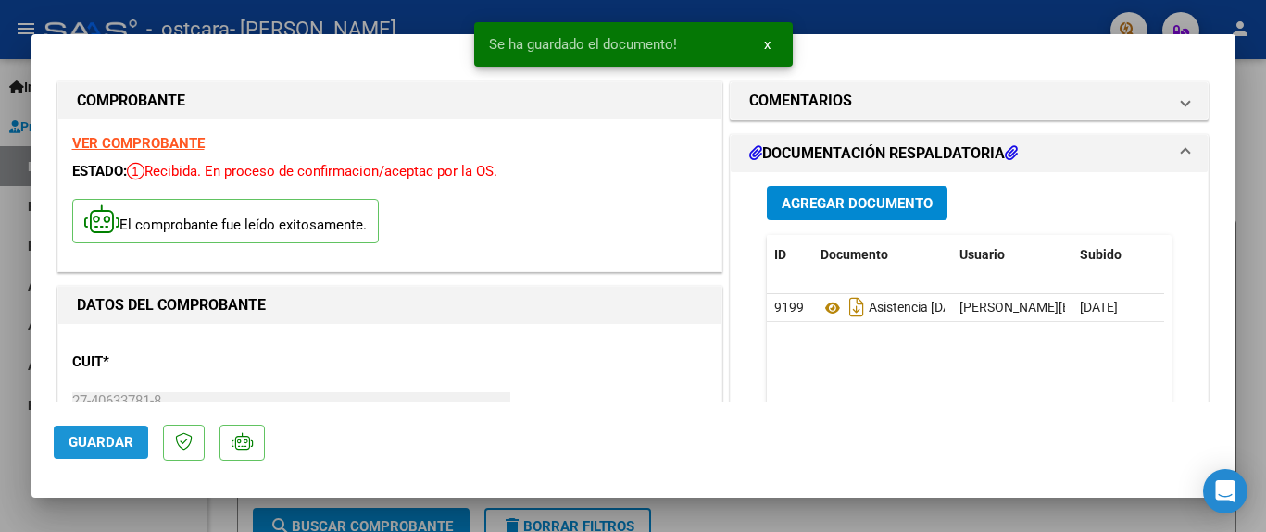
click at [106, 444] on span "Guardar" at bounding box center [101, 442] width 65 height 17
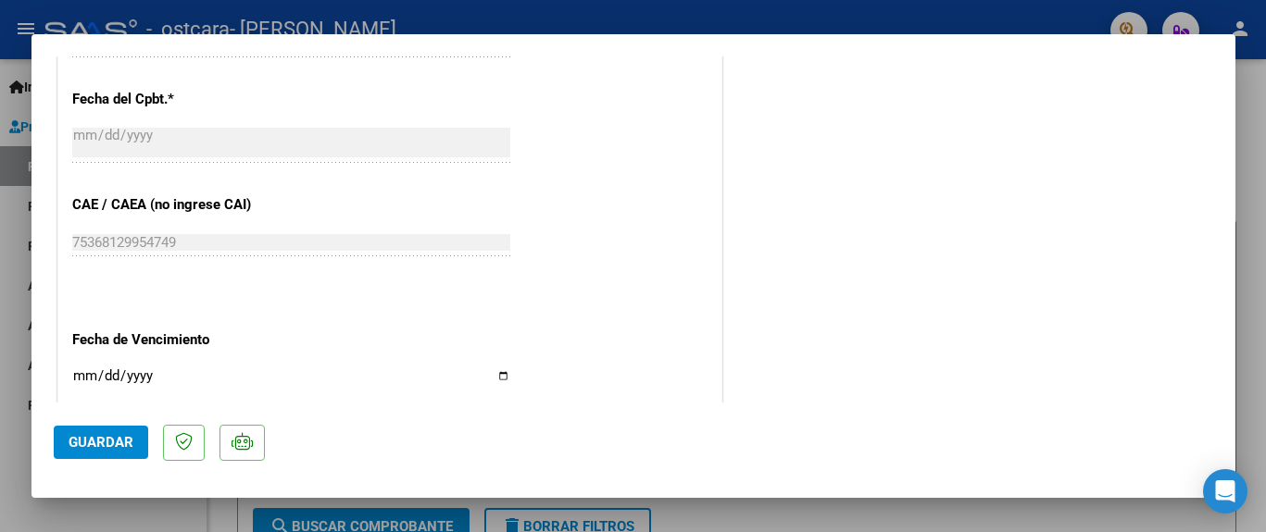
scroll to position [1110, 0]
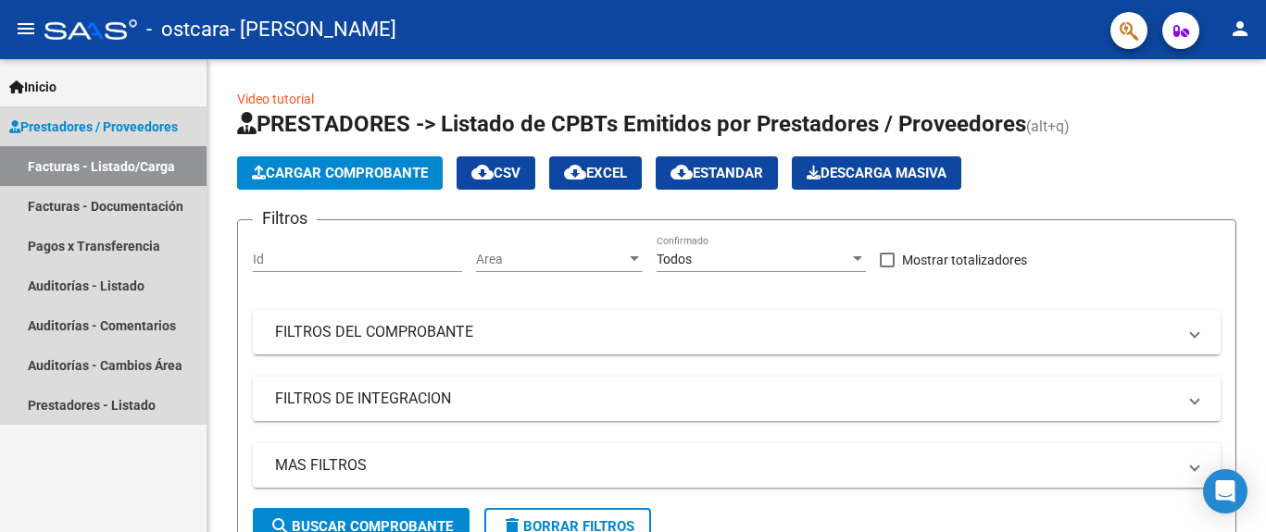
click at [162, 133] on span "Prestadores / Proveedores" at bounding box center [93, 127] width 169 height 20
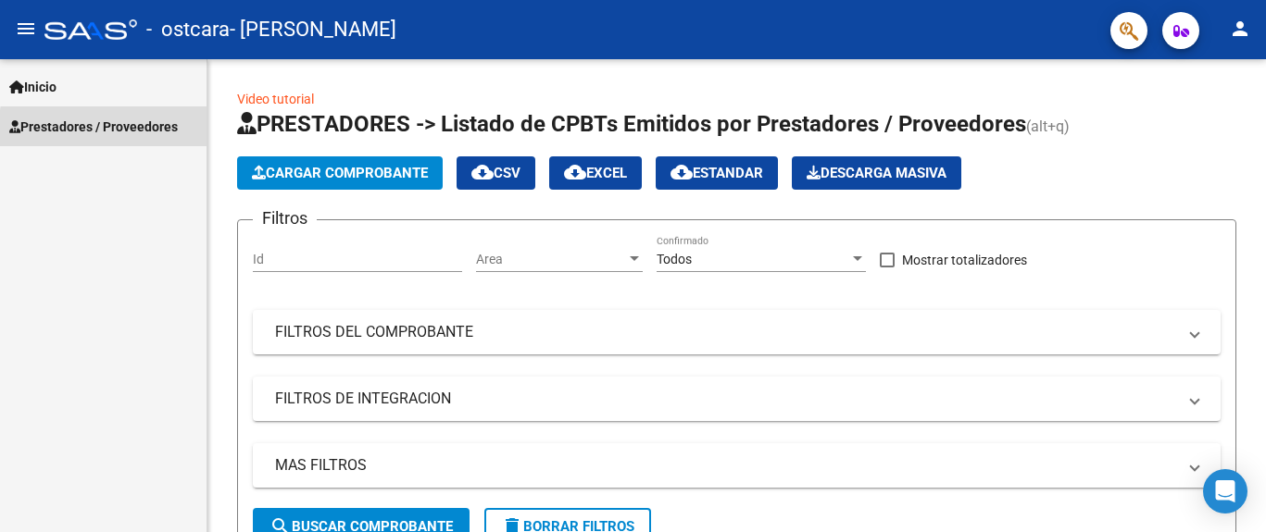
click at [162, 133] on span "Prestadores / Proveedores" at bounding box center [93, 127] width 169 height 20
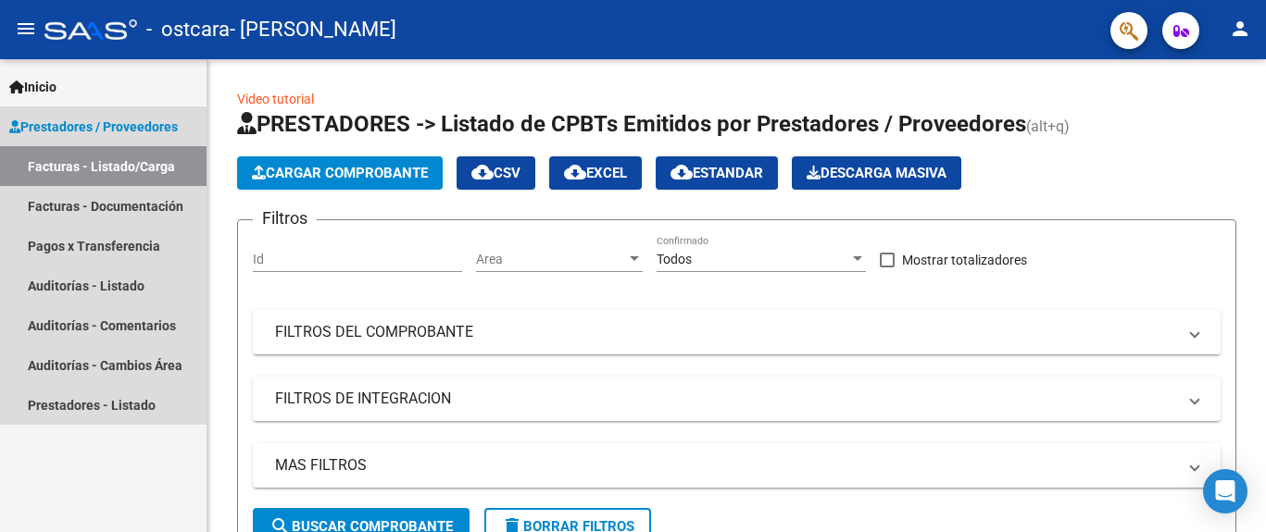
click at [122, 165] on link "Facturas - Listado/Carga" at bounding box center [103, 166] width 206 height 40
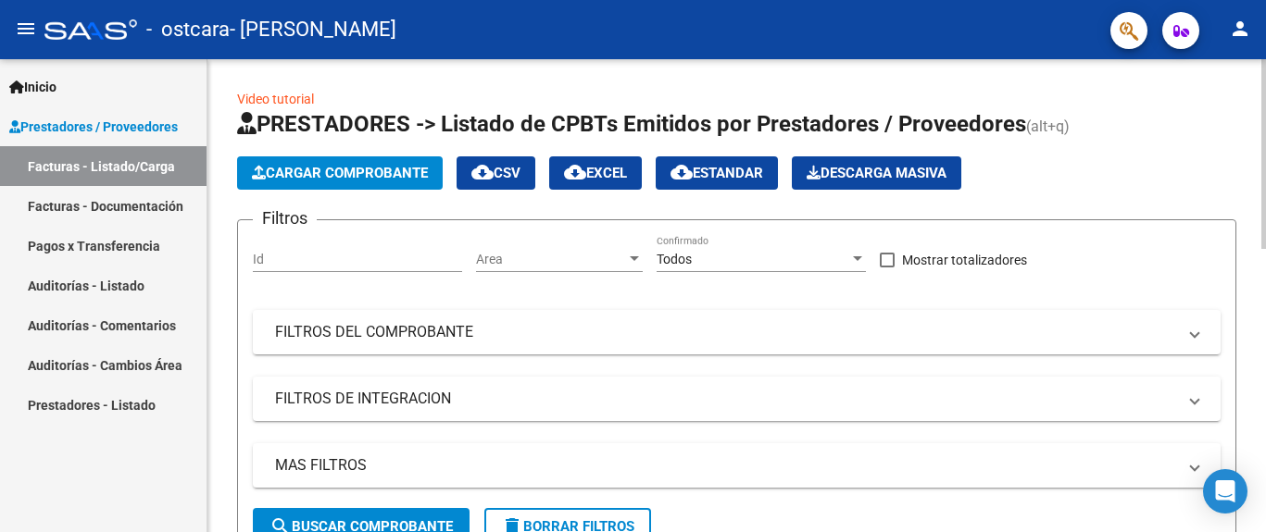
scroll to position [473, 0]
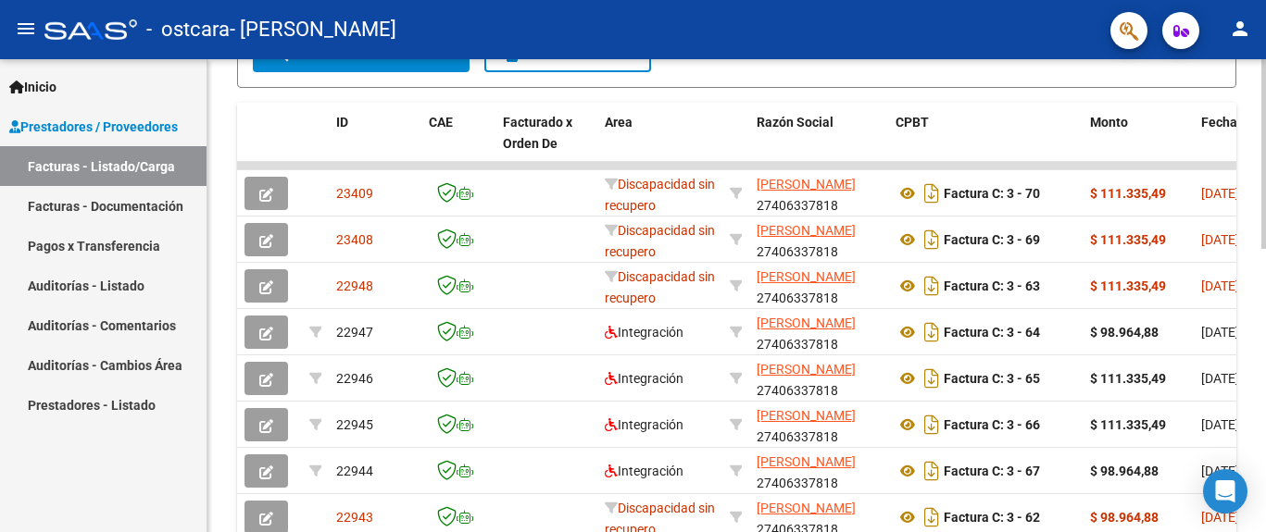
click at [1264, 317] on div at bounding box center [1263, 295] width 5 height 473
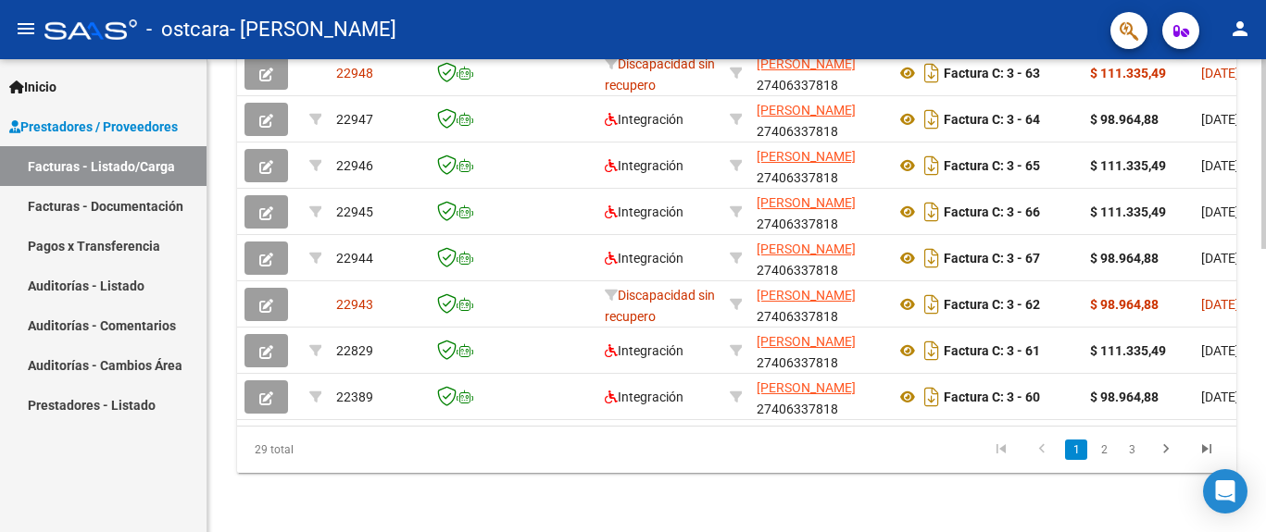
click at [1264, 249] on div at bounding box center [1263, 154] width 5 height 190
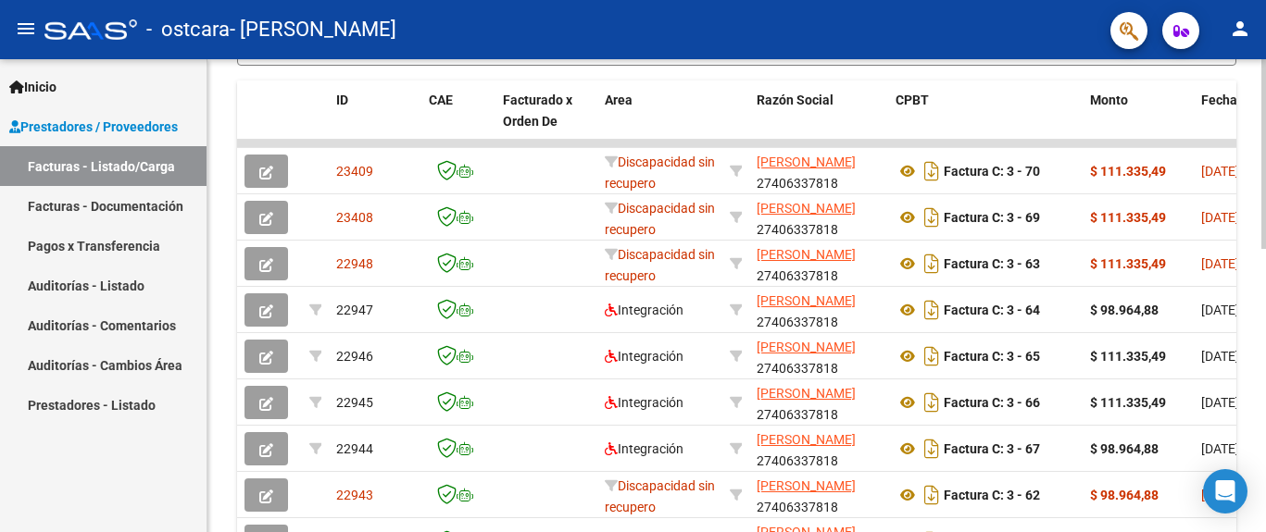
scroll to position [356, 0]
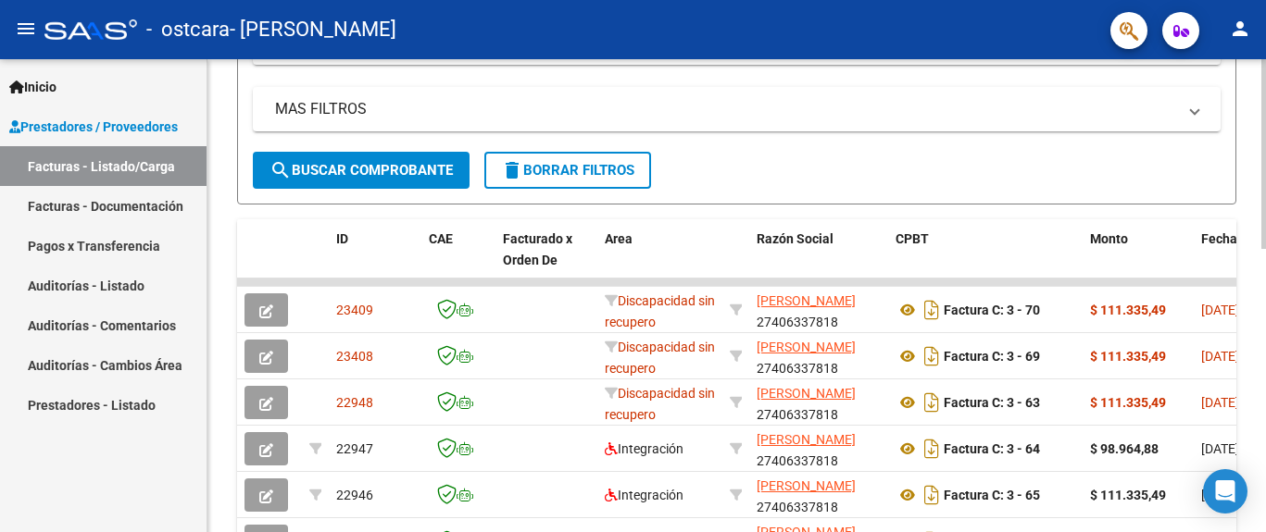
click at [1264, 226] on div at bounding box center [1263, 154] width 5 height 190
click at [390, 168] on span "search Buscar Comprobante" at bounding box center [360, 170] width 183 height 17
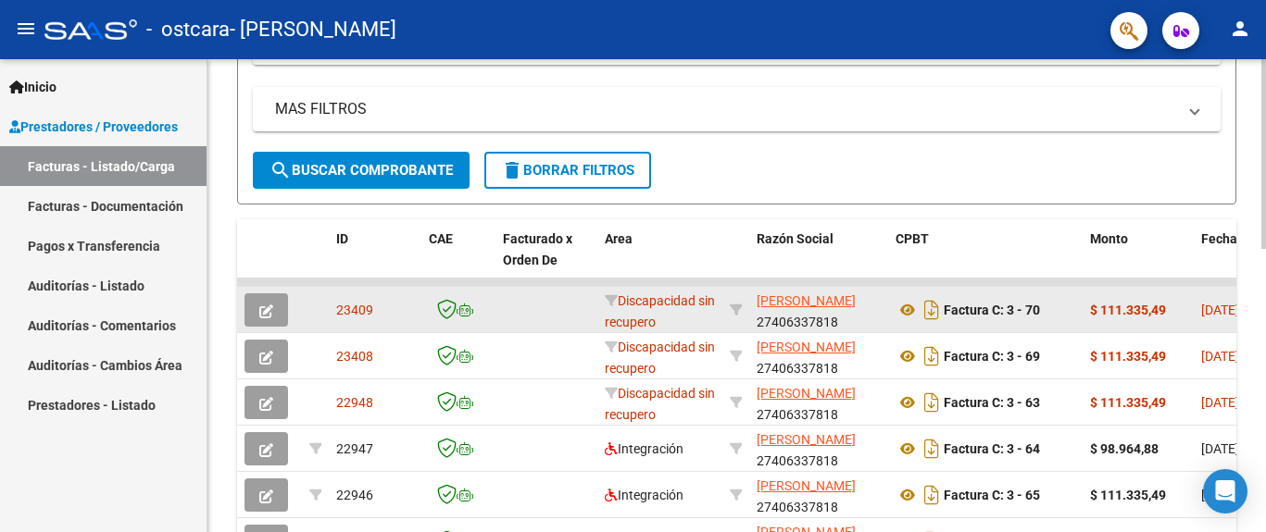
click at [257, 303] on button "button" at bounding box center [266, 309] width 44 height 33
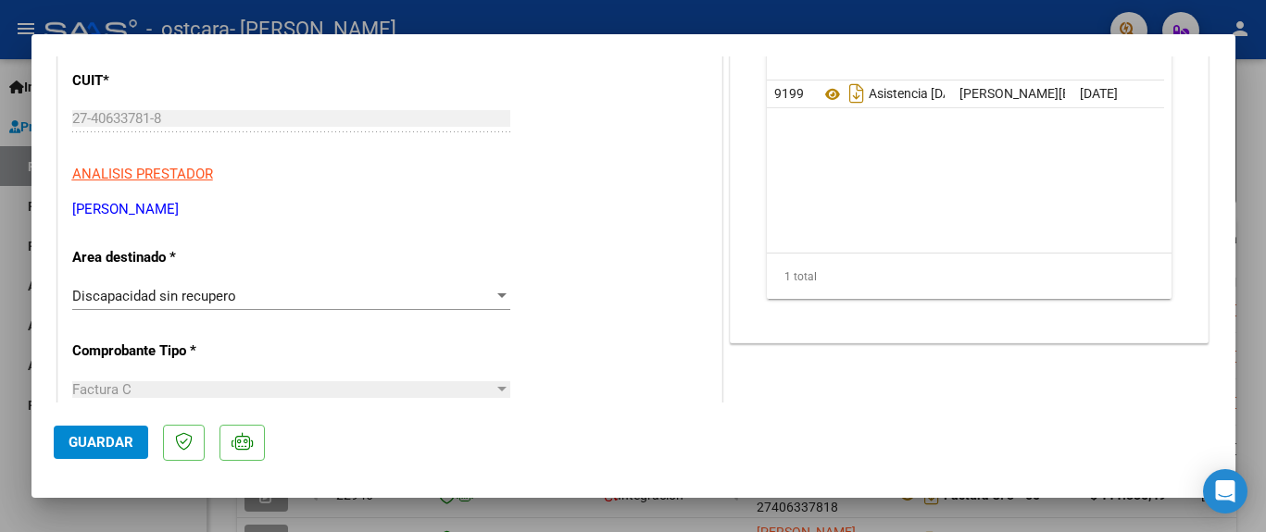
scroll to position [0, 0]
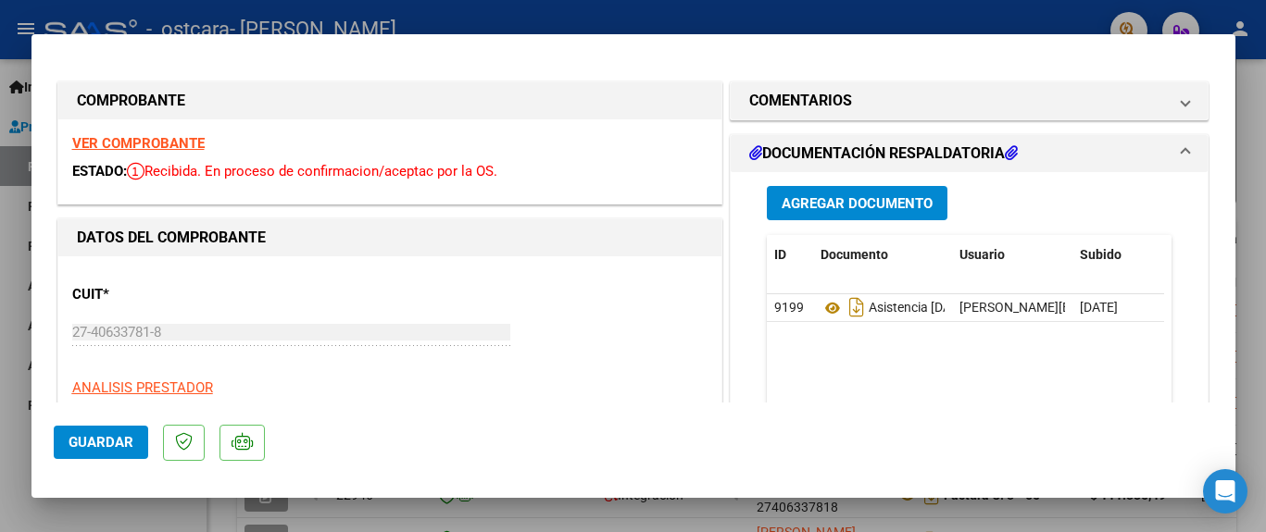
click at [197, 144] on strong "VER COMPROBANTE" at bounding box center [138, 143] width 132 height 17
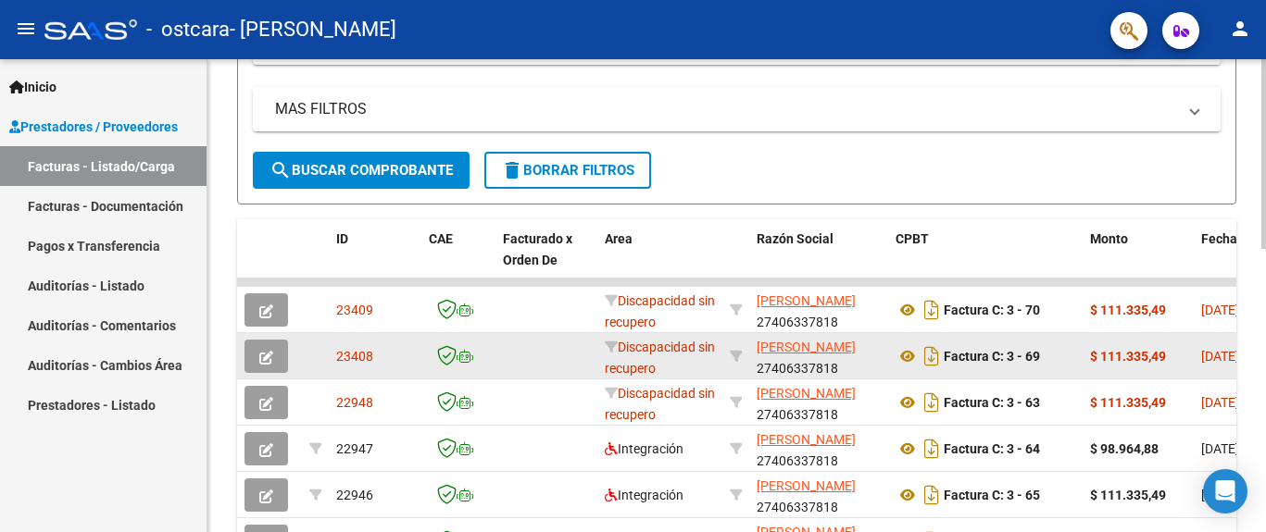
click at [272, 370] on button "button" at bounding box center [266, 356] width 44 height 33
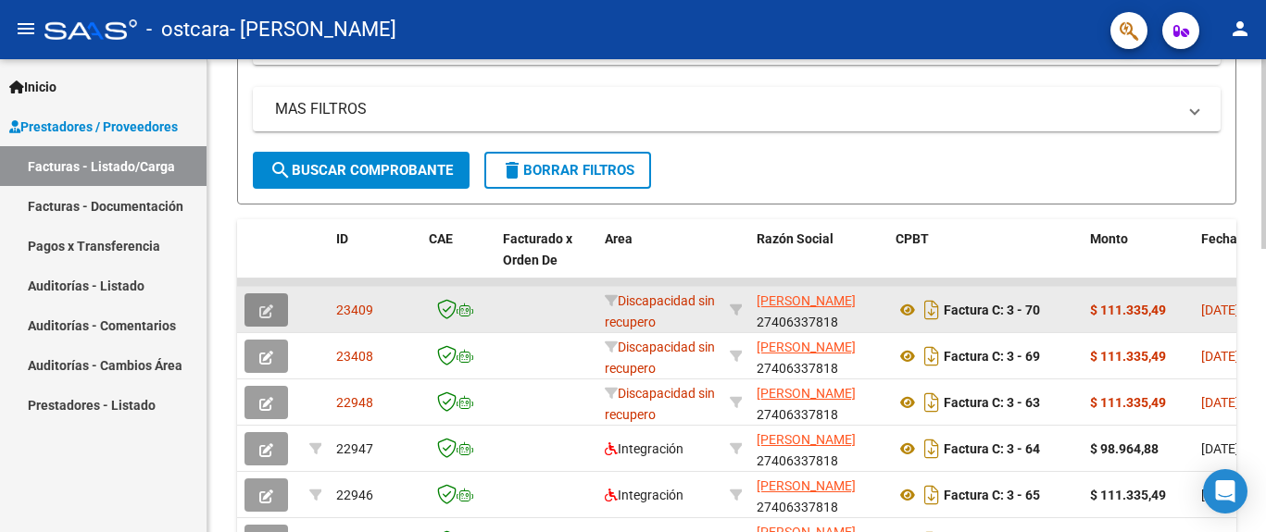
click at [268, 300] on button "button" at bounding box center [266, 309] width 44 height 33
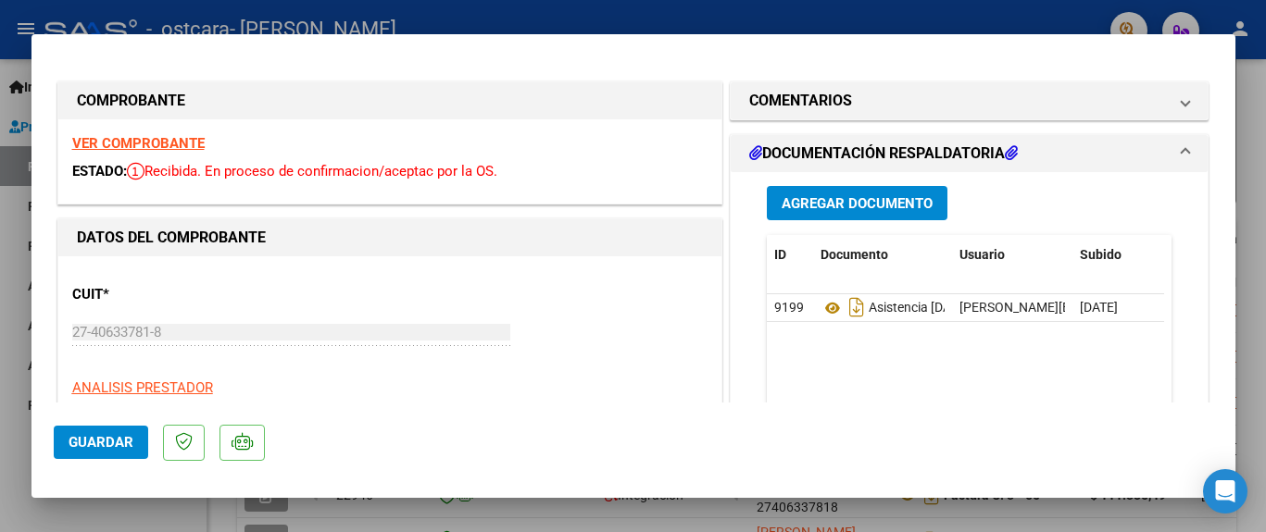
click at [1094, 143] on mat-panel-title "DOCUMENTACIÓN RESPALDATORIA" at bounding box center [958, 154] width 418 height 22
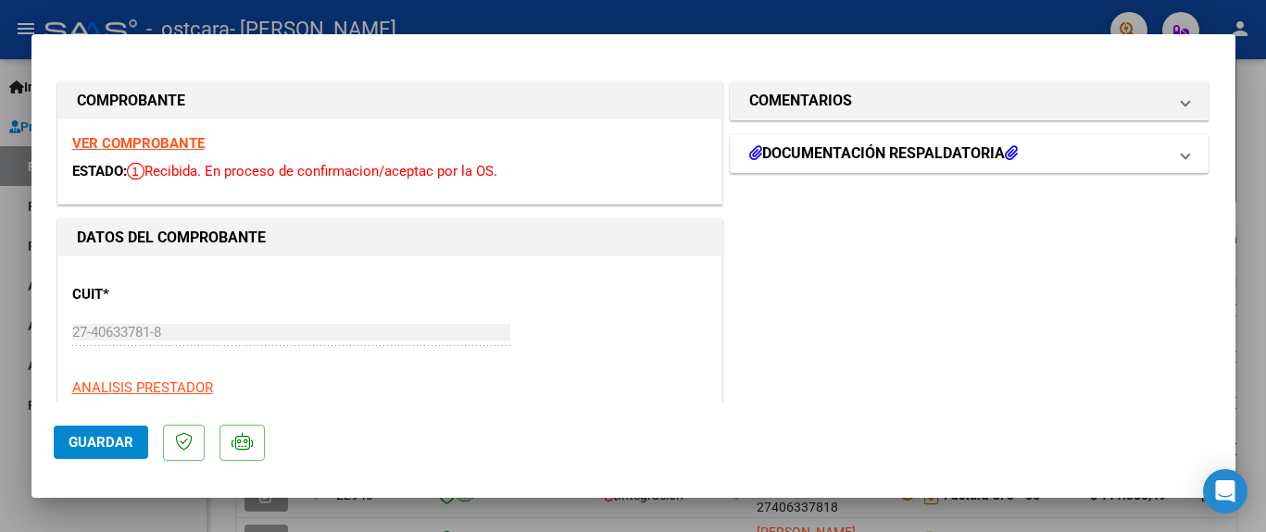
click at [1094, 143] on mat-panel-title "DOCUMENTACIÓN RESPALDATORIA" at bounding box center [958, 154] width 418 height 22
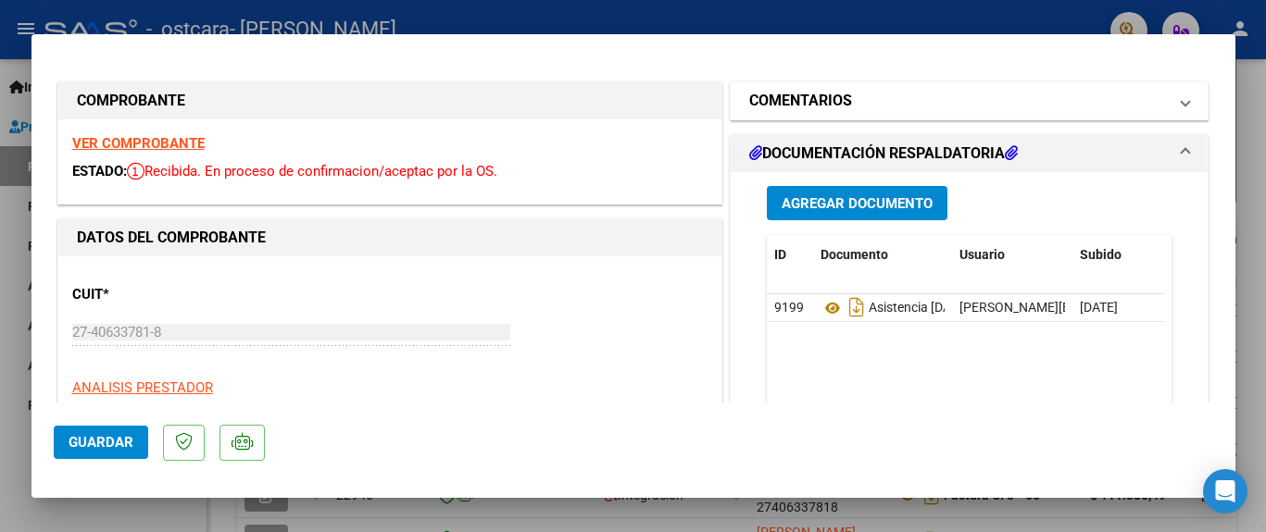
click at [1075, 106] on mat-panel-title "COMENTARIOS" at bounding box center [958, 101] width 418 height 22
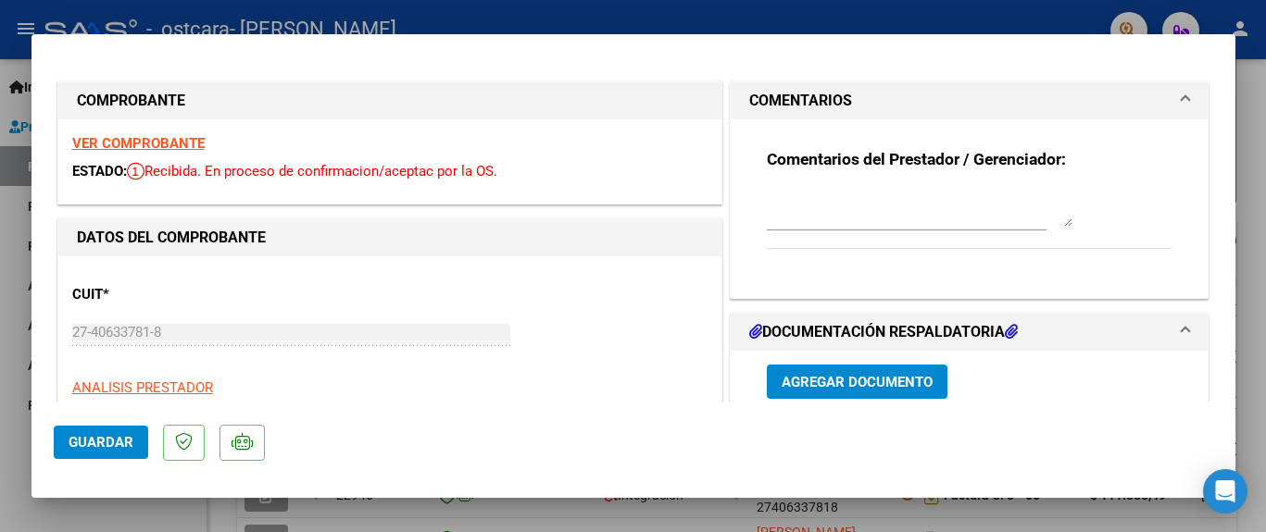
click at [854, 218] on textarea at bounding box center [920, 208] width 306 height 37
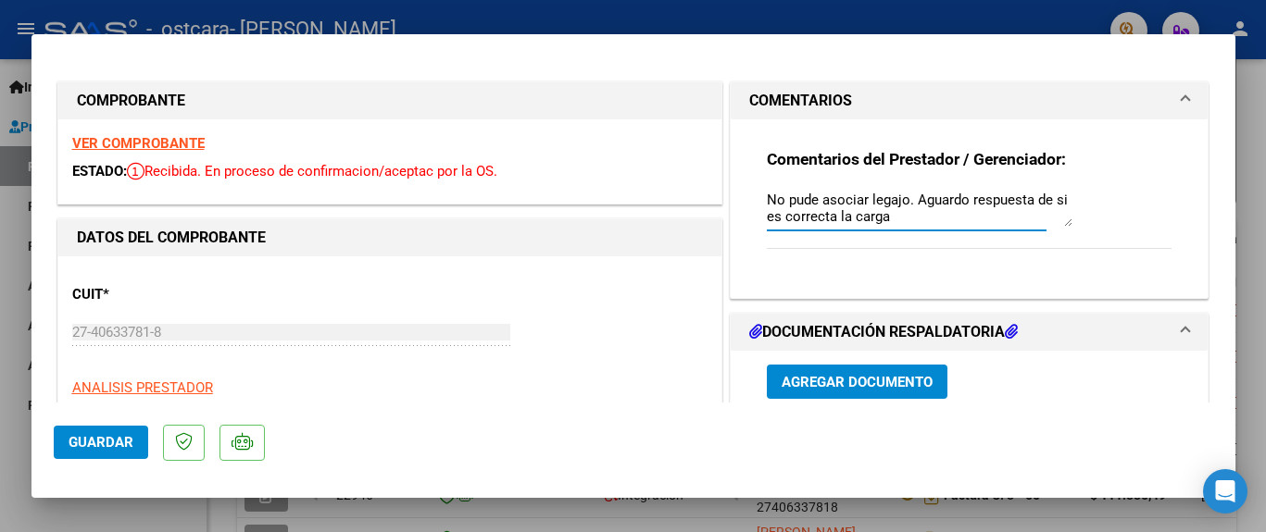
type textarea "No pude asociar legajo. Aguardo respuesta de si es correcta la carga"
click at [102, 434] on span "Guardar" at bounding box center [101, 442] width 65 height 17
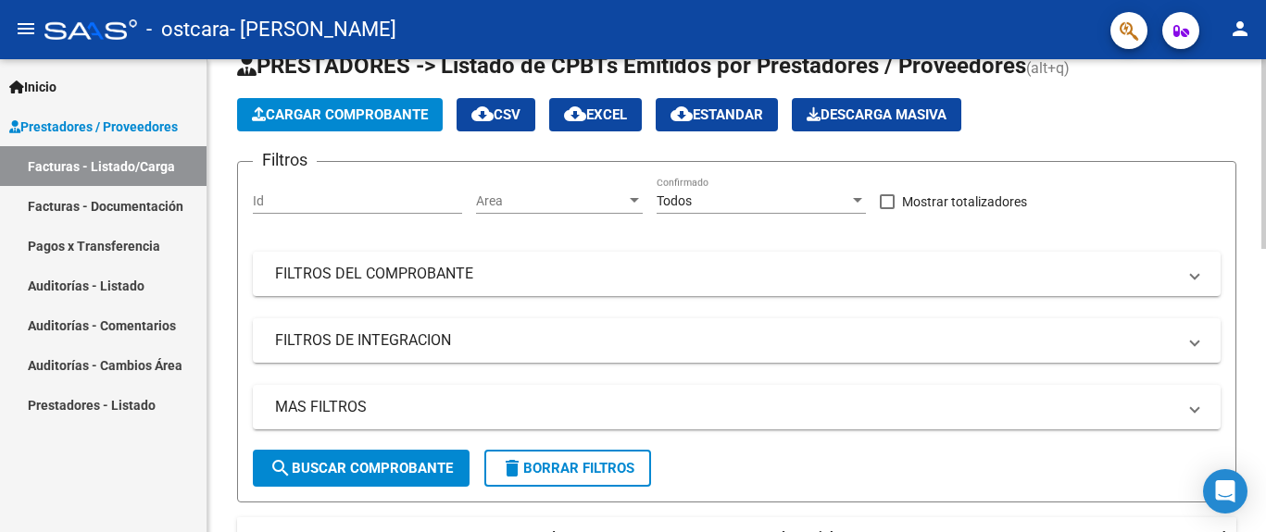
scroll to position [56, 0]
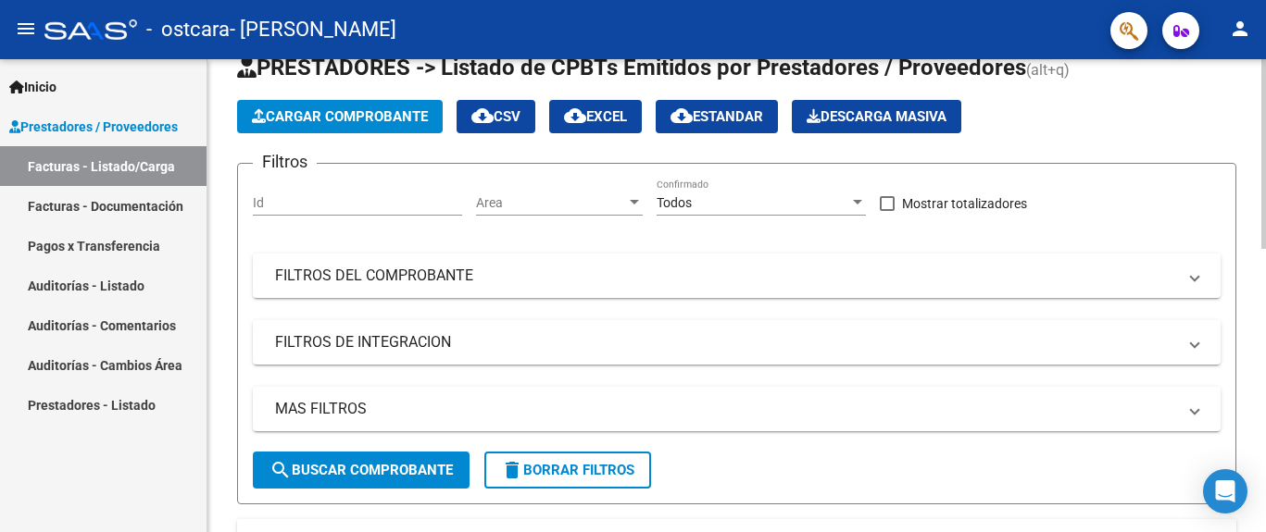
click at [1263, 177] on div at bounding box center [1263, 154] width 5 height 190
click at [322, 113] on span "Cargar Comprobante" at bounding box center [340, 116] width 176 height 17
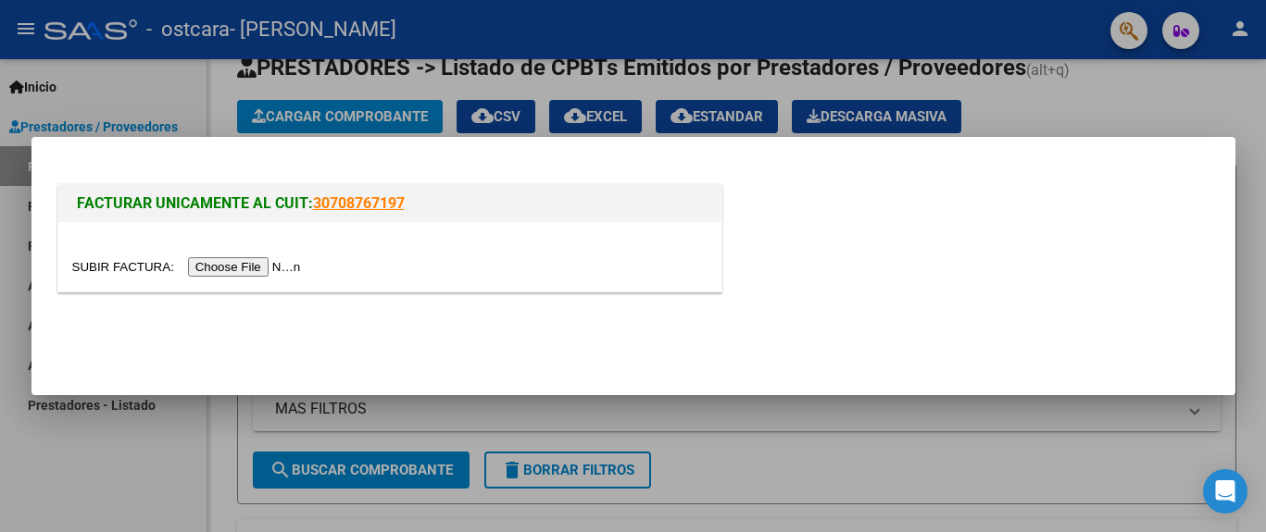
click at [269, 268] on input "file" at bounding box center [189, 266] width 234 height 19
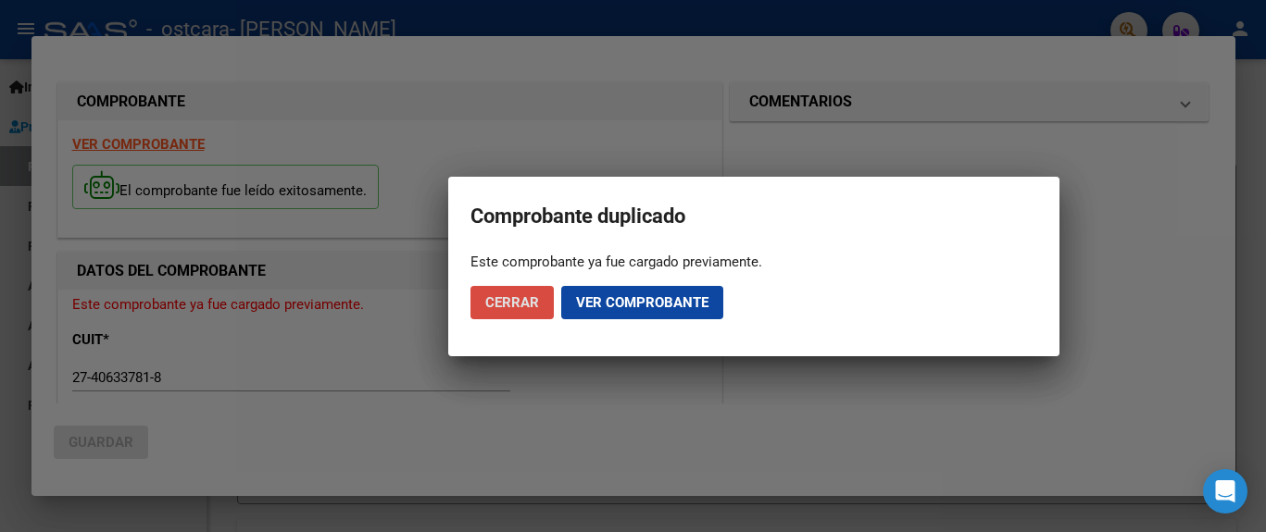
click at [520, 307] on span "Cerrar" at bounding box center [512, 302] width 54 height 17
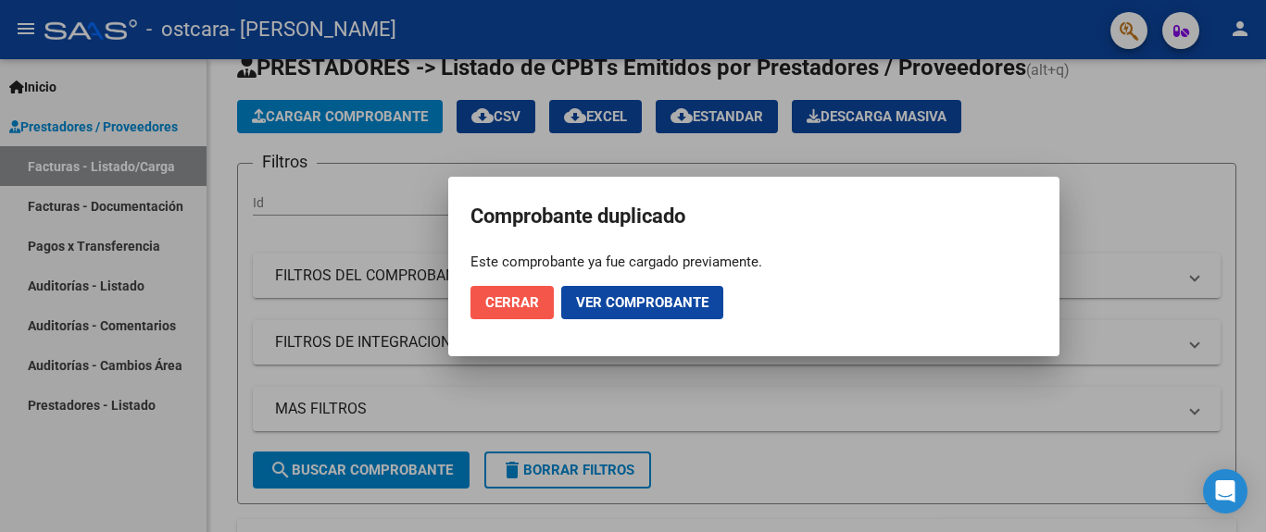
click at [498, 314] on button "Cerrar" at bounding box center [511, 302] width 83 height 33
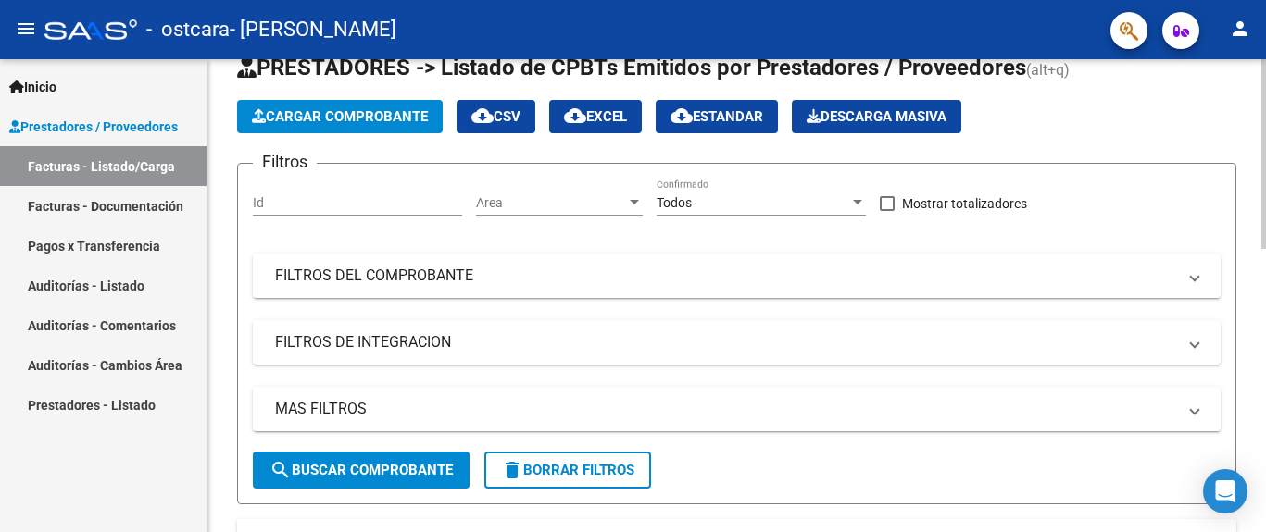
scroll to position [266, 0]
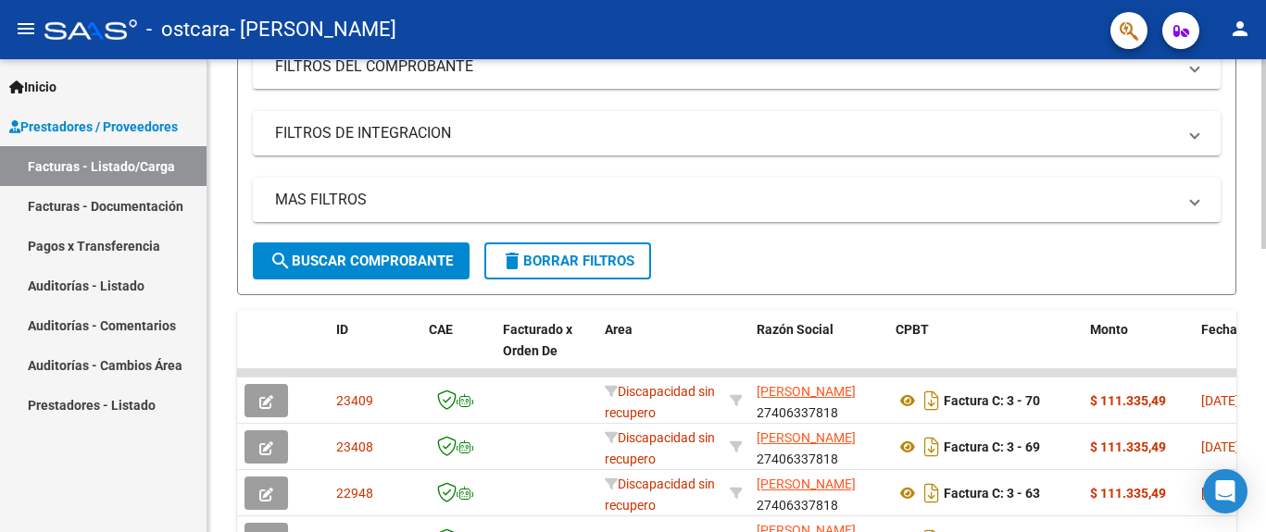
click at [1264, 177] on div at bounding box center [1263, 154] width 5 height 190
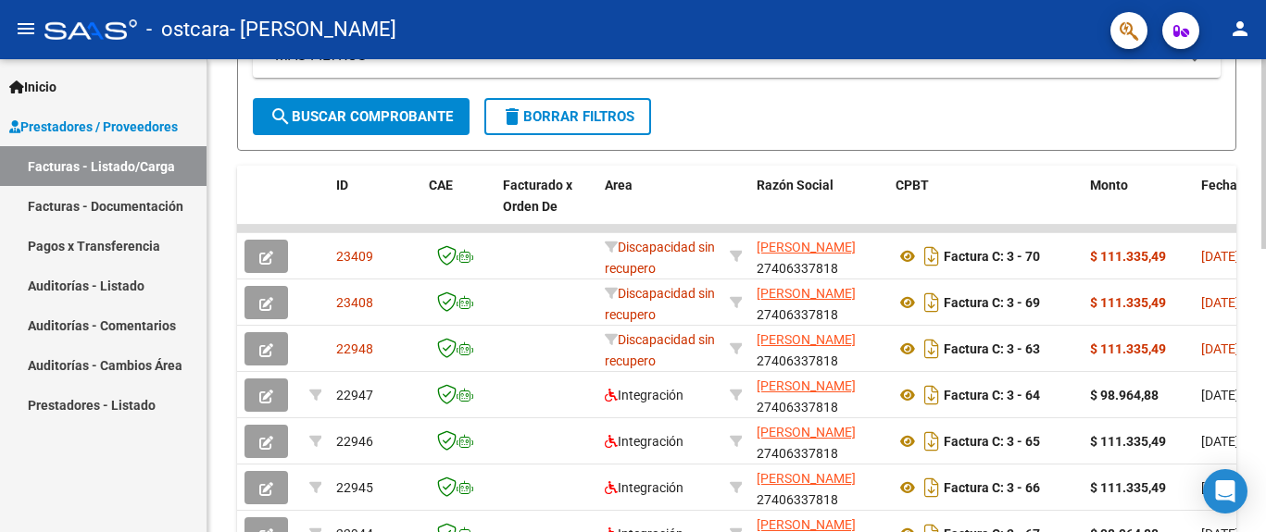
click at [1264, 235] on div at bounding box center [1263, 154] width 5 height 190
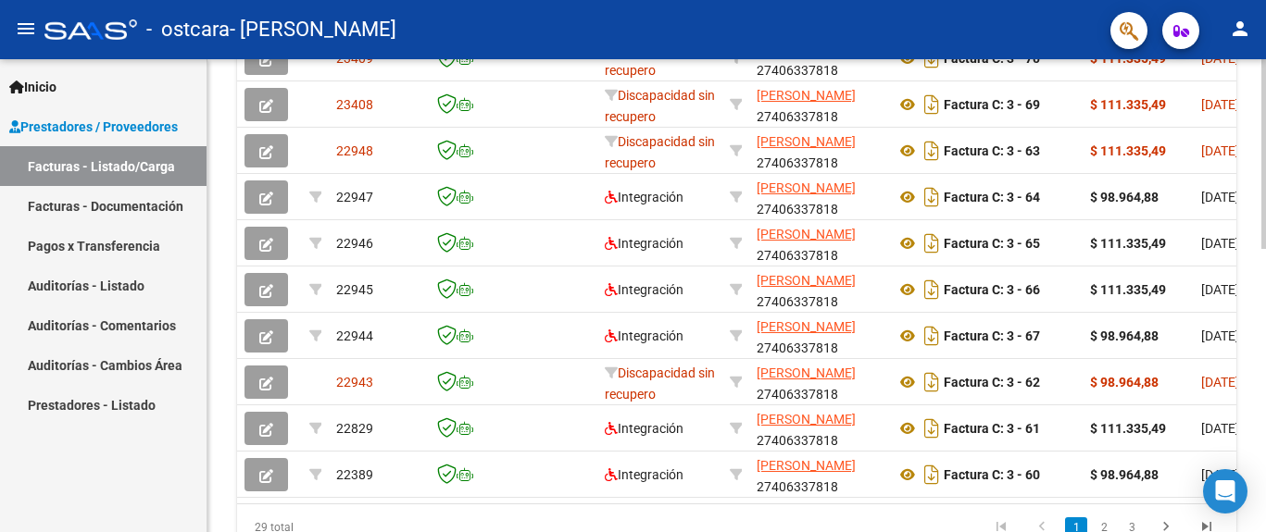
scroll to position [655, 0]
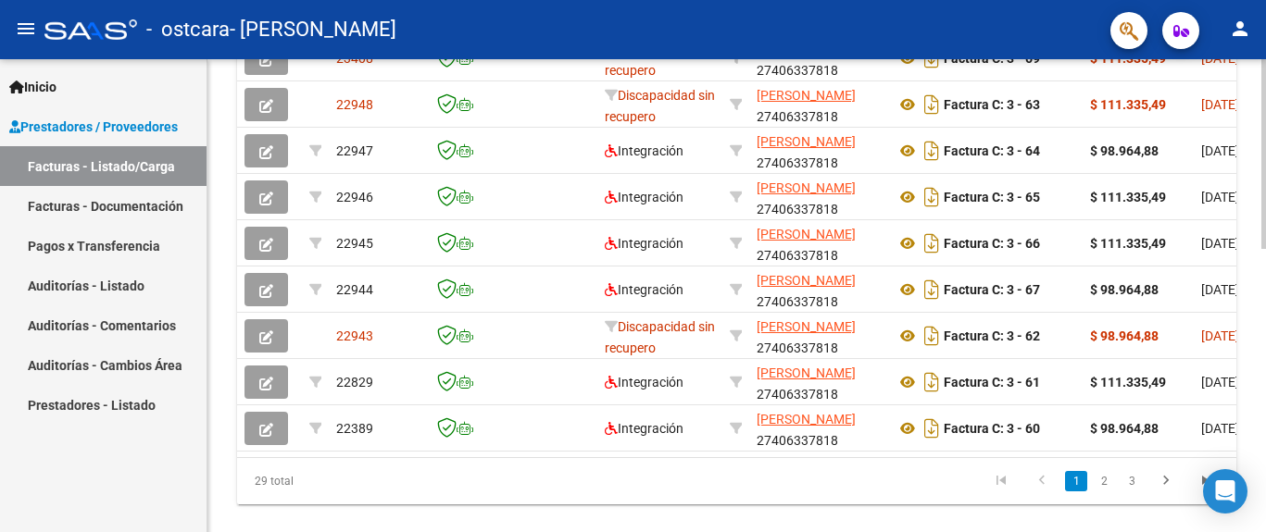
click at [1263, 249] on div at bounding box center [1263, 154] width 5 height 190
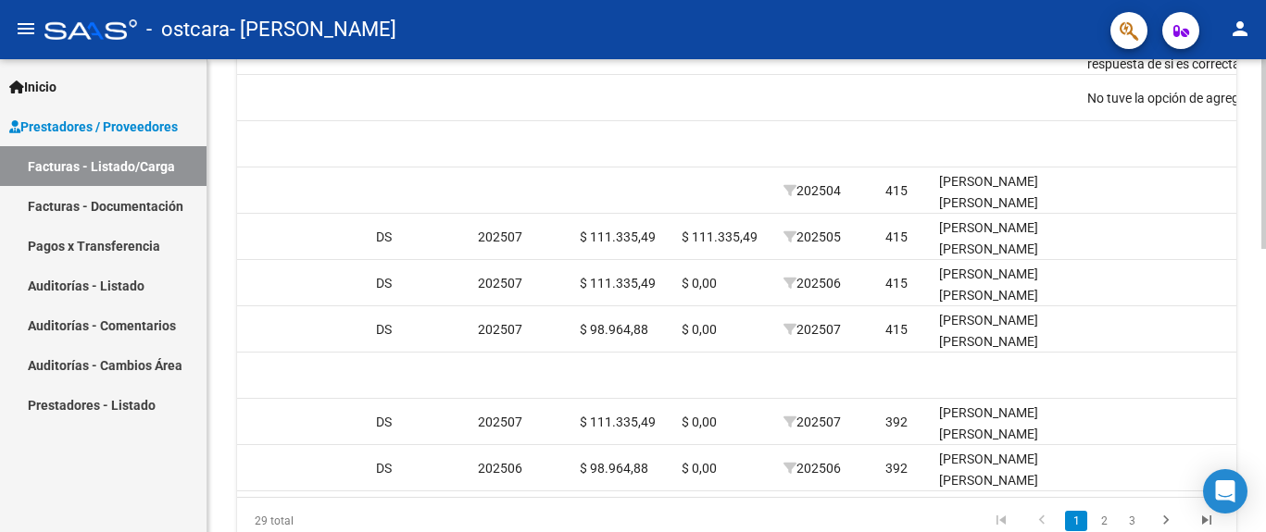
scroll to position [631, 0]
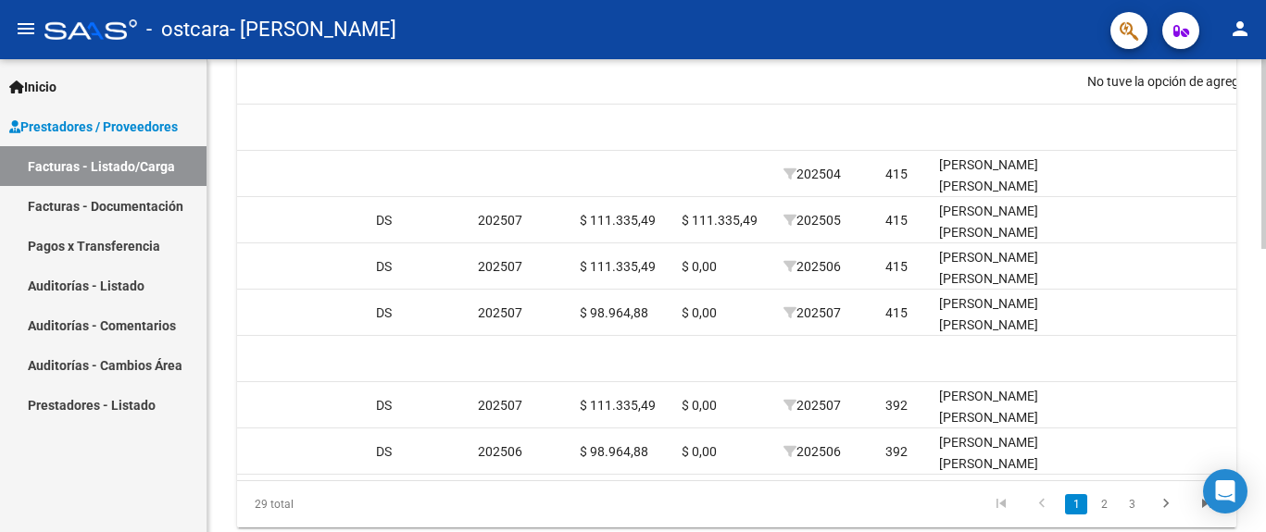
click at [1264, 249] on div at bounding box center [1263, 154] width 5 height 190
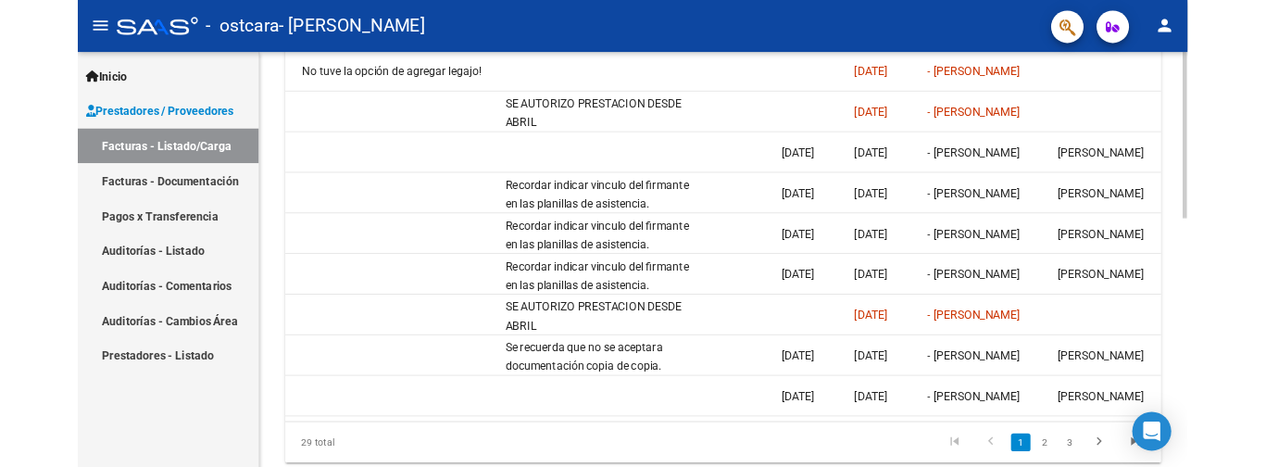
scroll to position [0, 2904]
